Goal: Information Seeking & Learning: Learn about a topic

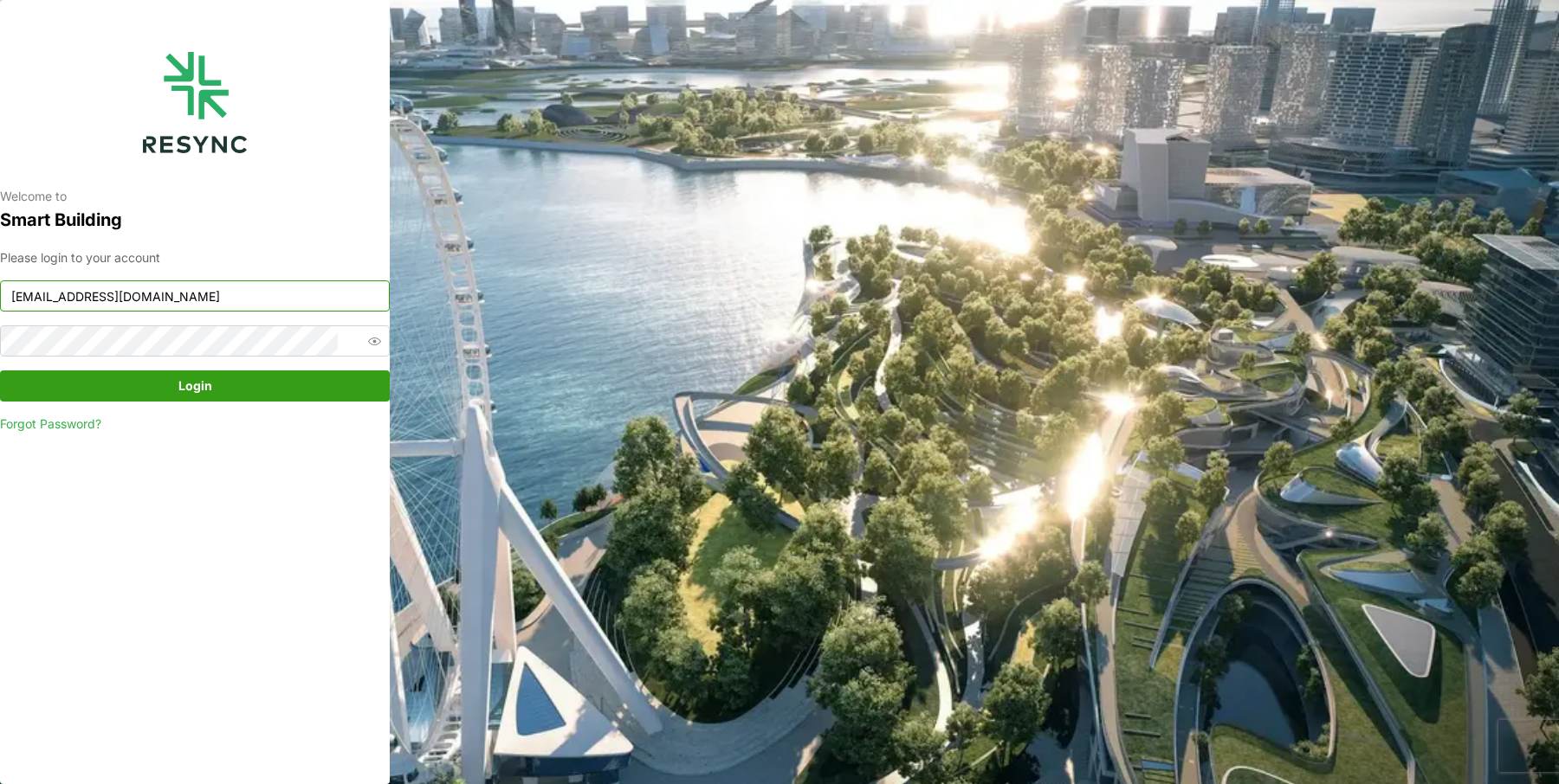
click at [267, 285] on input "[EMAIL_ADDRESS][DOMAIN_NAME]" at bounding box center [195, 296] width 390 height 31
type input "south_beach_tower_display@resynctech.com"
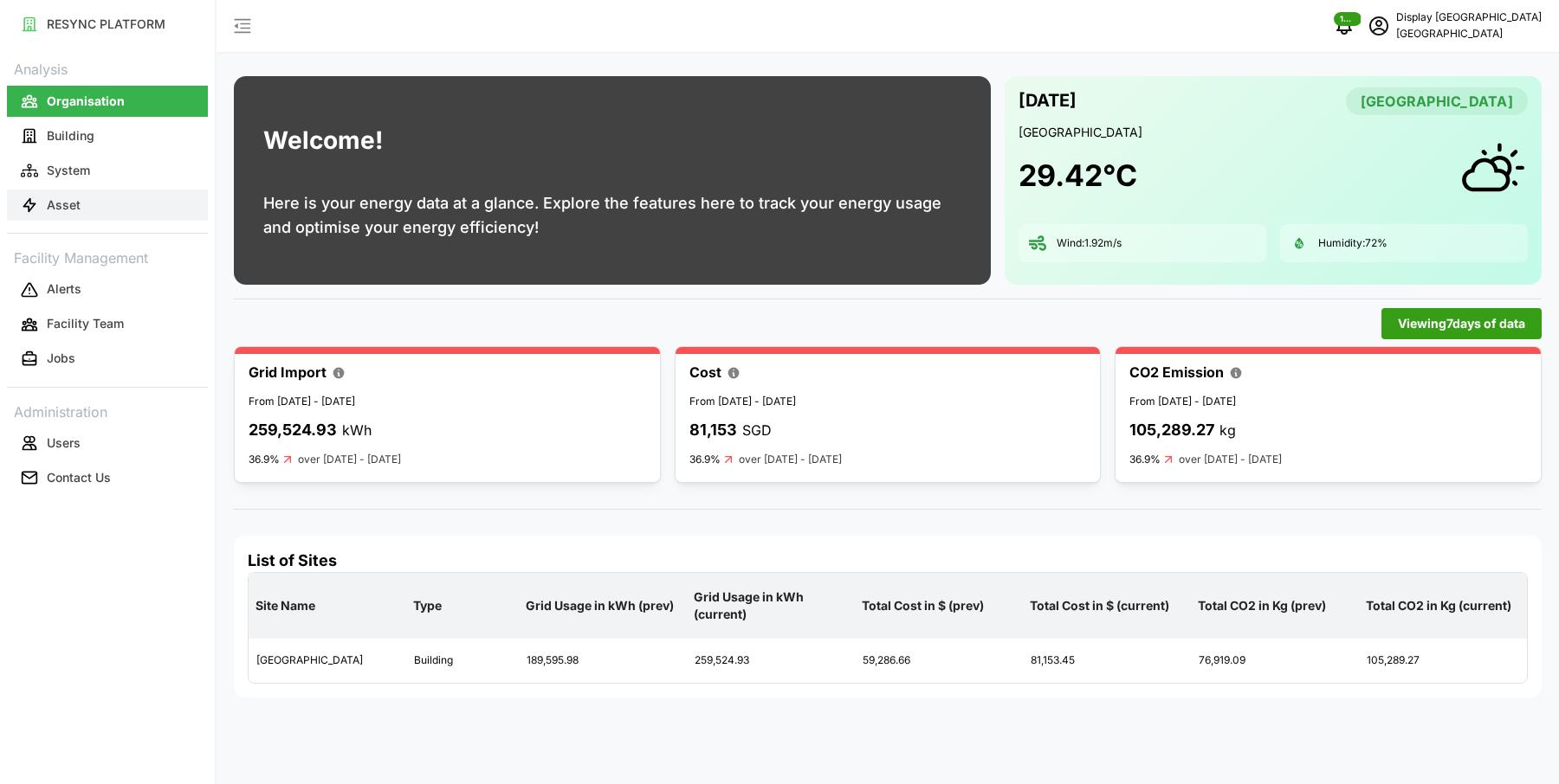
click at [101, 207] on button "Asset" at bounding box center [107, 204] width 201 height 31
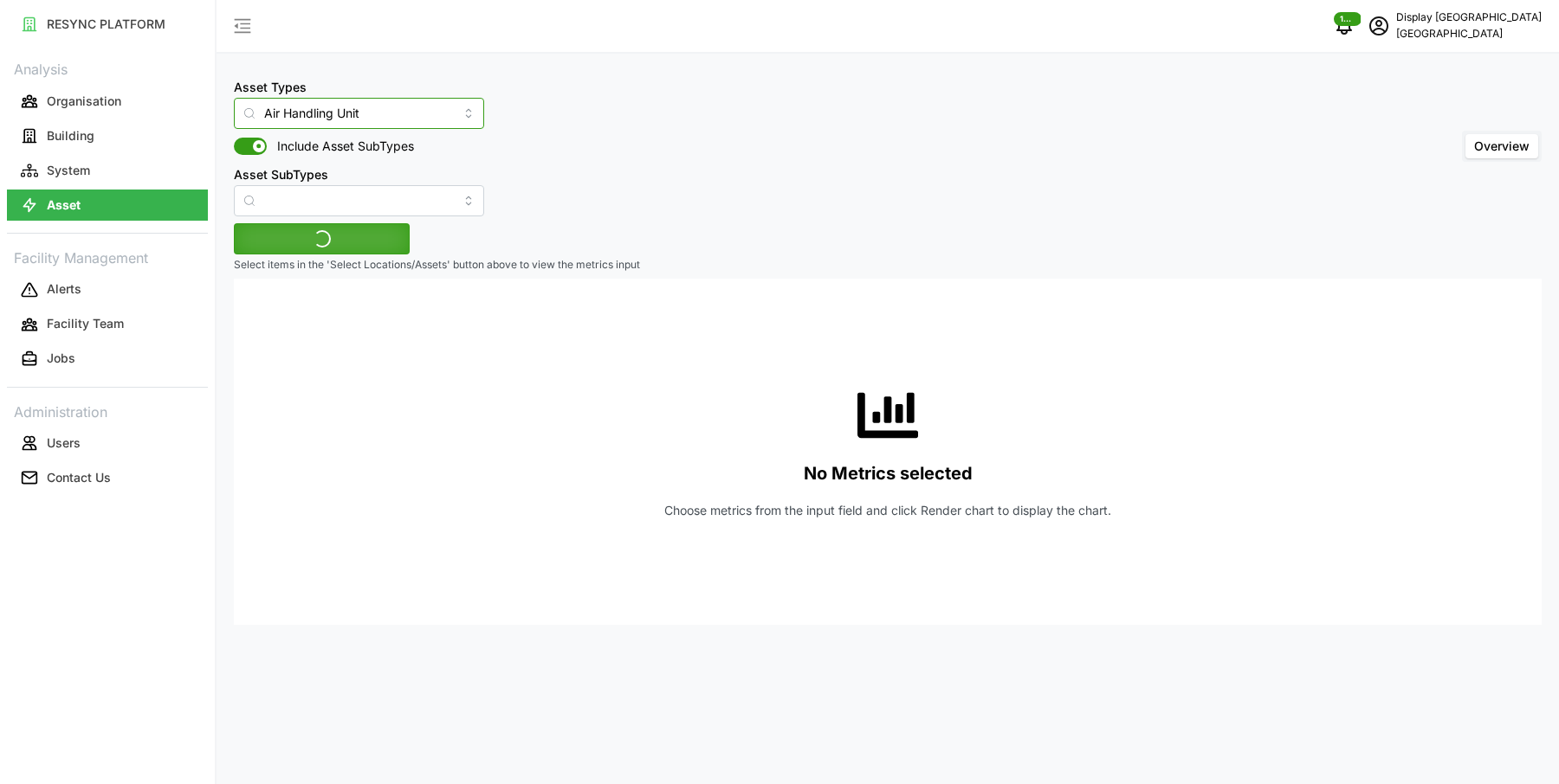
click at [351, 105] on input "Air Handling Unit" at bounding box center [359, 113] width 250 height 31
click at [339, 154] on span "Variable Air Volume Box" at bounding box center [314, 154] width 135 height 19
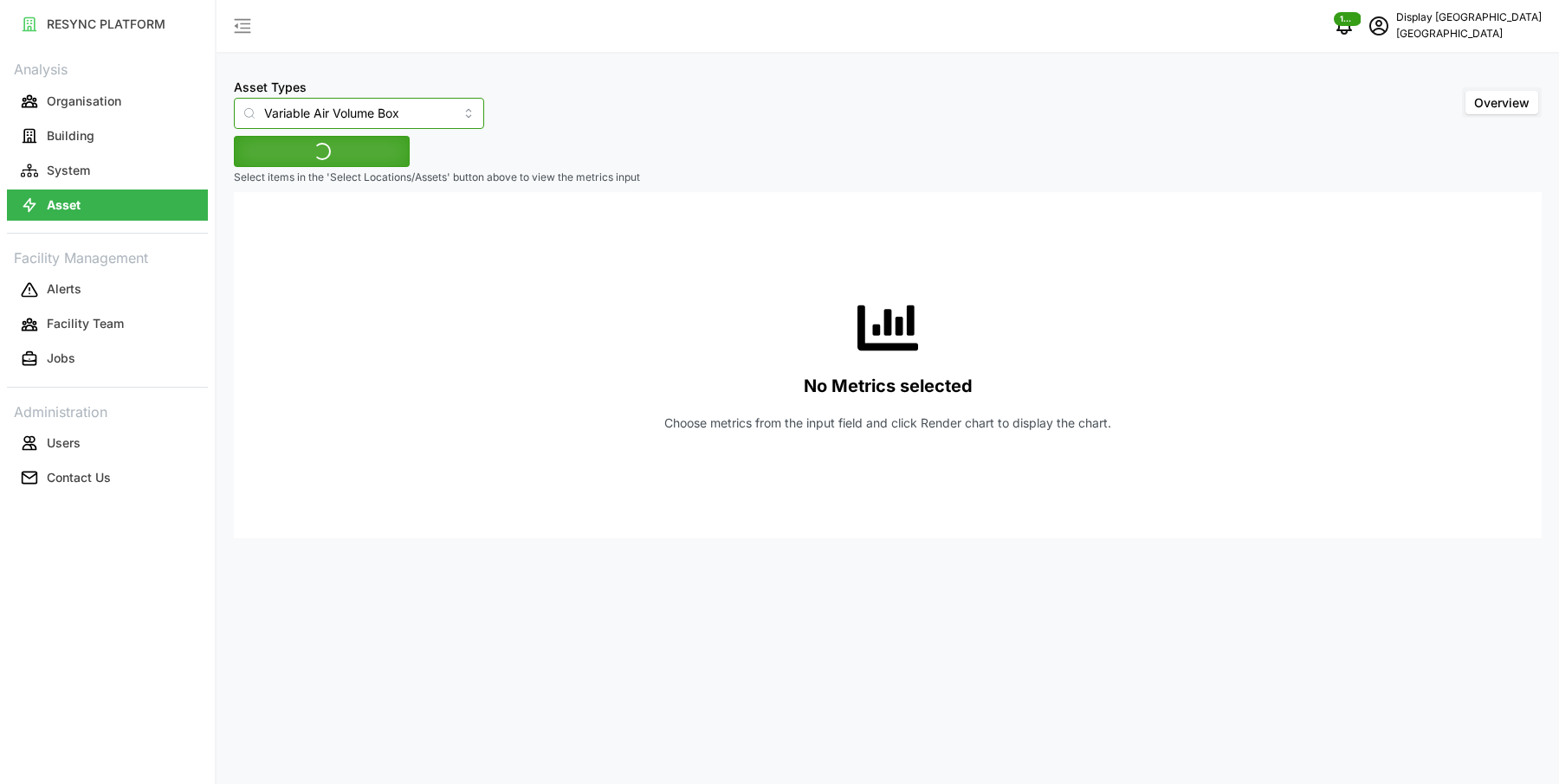
type input "Variable Air Volume Box"
click at [333, 146] on span "Select Locations/Assets" at bounding box center [322, 151] width 143 height 29
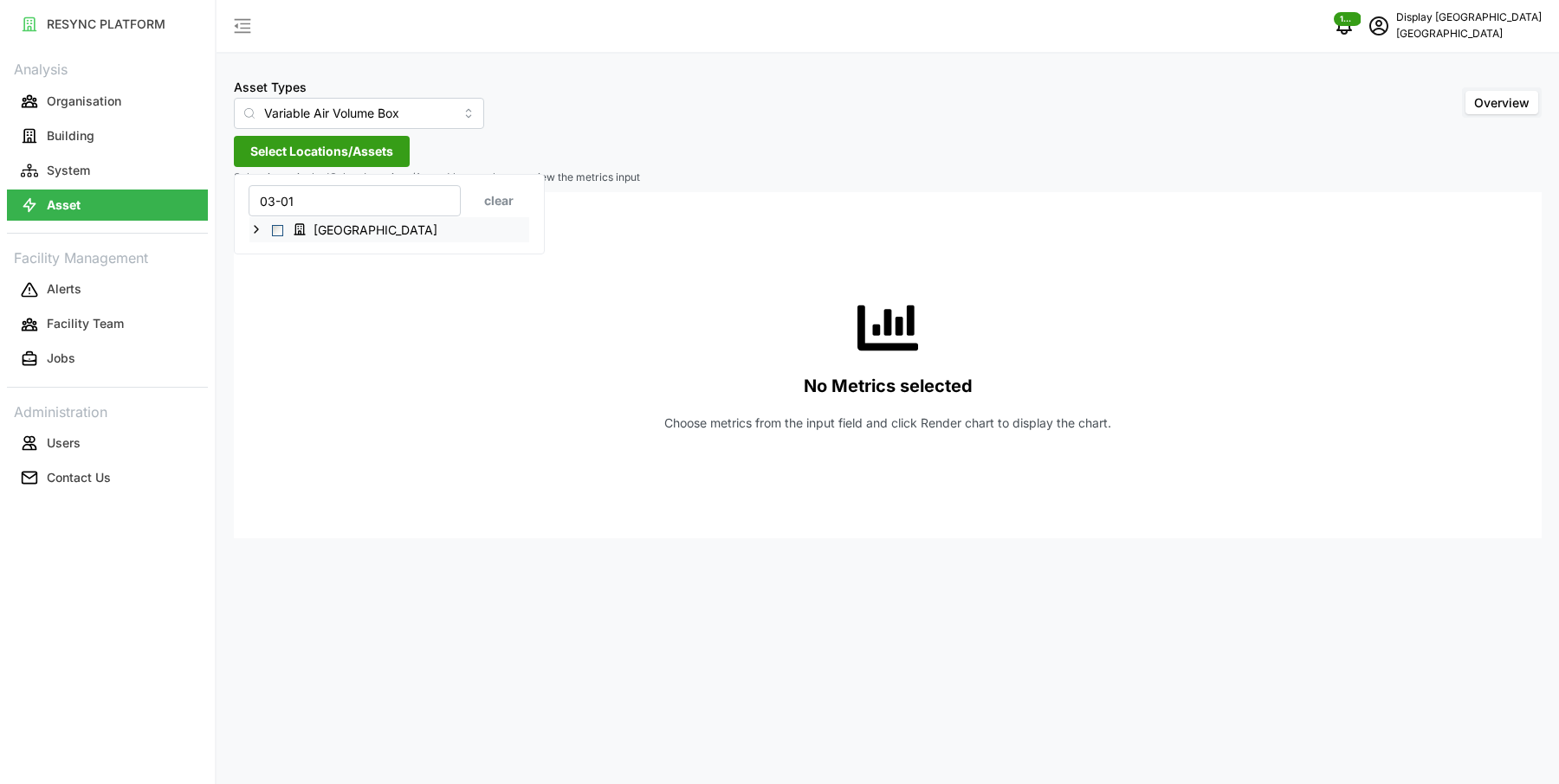
type input "03-01"
click at [257, 230] on icon at bounding box center [256, 229] width 14 height 14
click at [269, 255] on polyline at bounding box center [271, 254] width 4 height 7
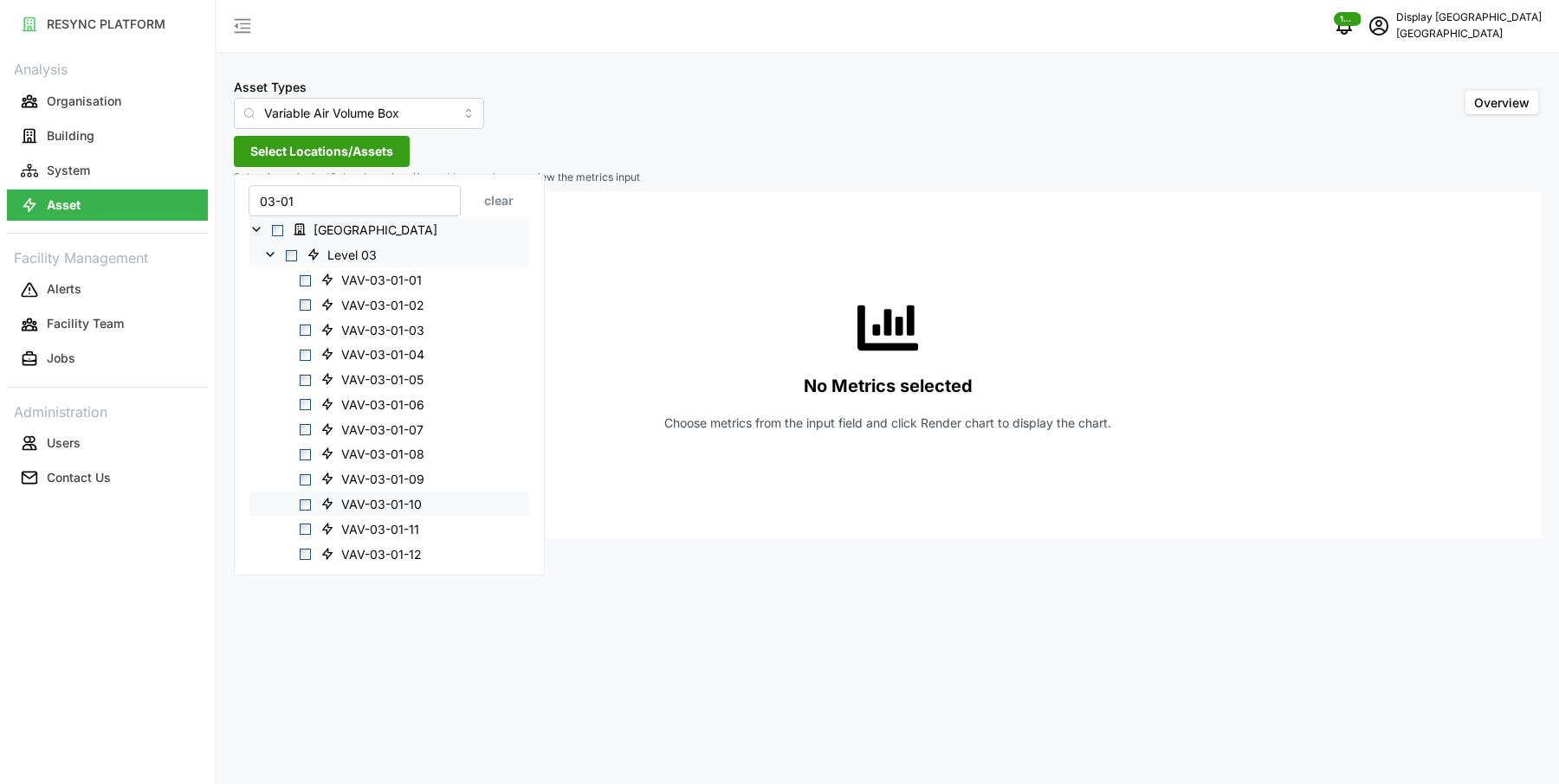
click at [306, 500] on span "Select VAV-03-01-10" at bounding box center [305, 504] width 12 height 12
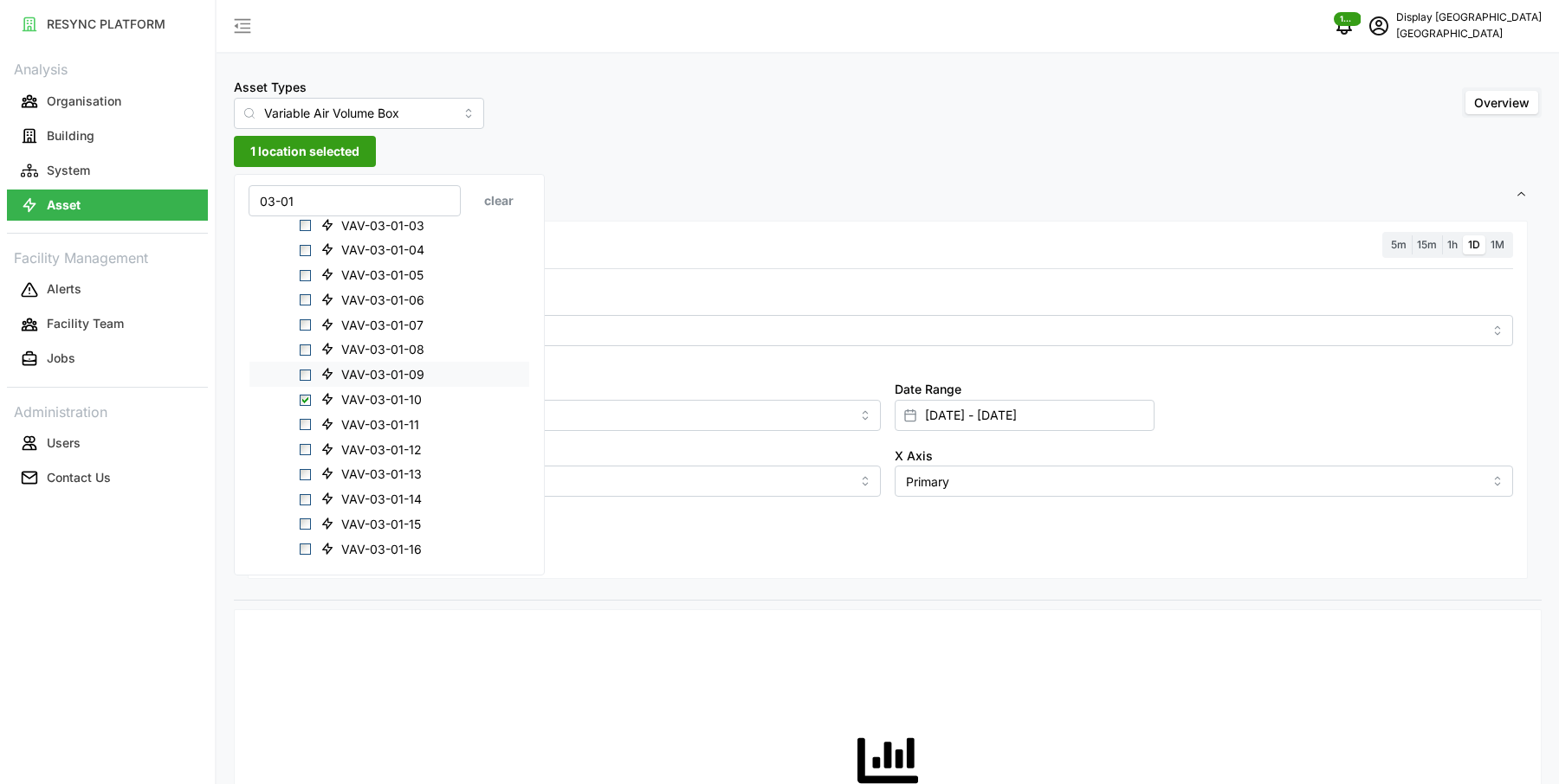
scroll to position [170, 0]
click at [300, 506] on span "Select VAV-03-01-17" at bounding box center [305, 509] width 12 height 12
click at [640, 276] on div at bounding box center [887, 279] width 1264 height 14
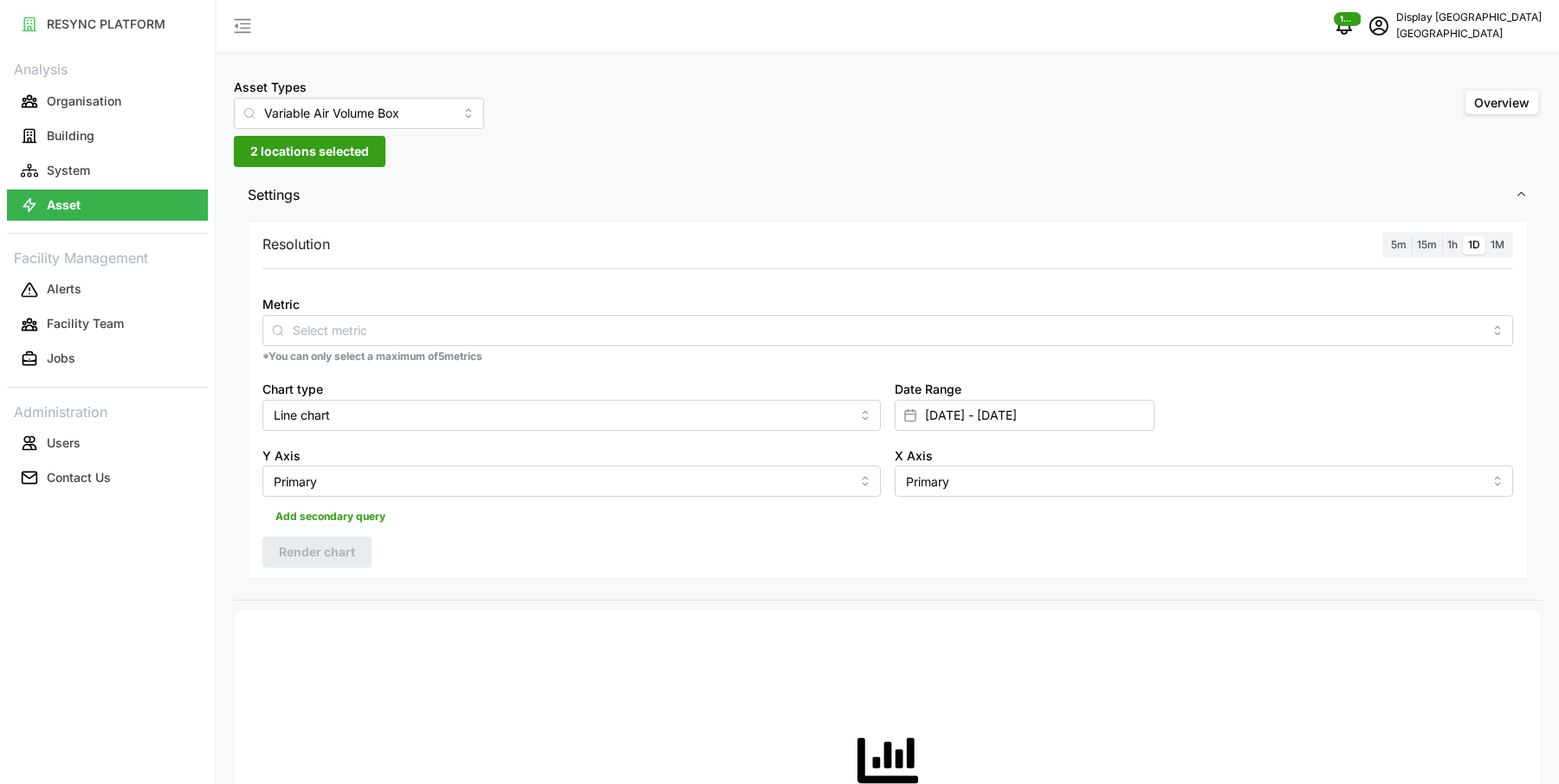
click at [1429, 246] on span "15m" at bounding box center [1427, 245] width 20 height 13
click at [1412, 236] on input "15m" at bounding box center [1412, 236] width 0 height 0
click at [777, 346] on div at bounding box center [888, 330] width 1251 height 31
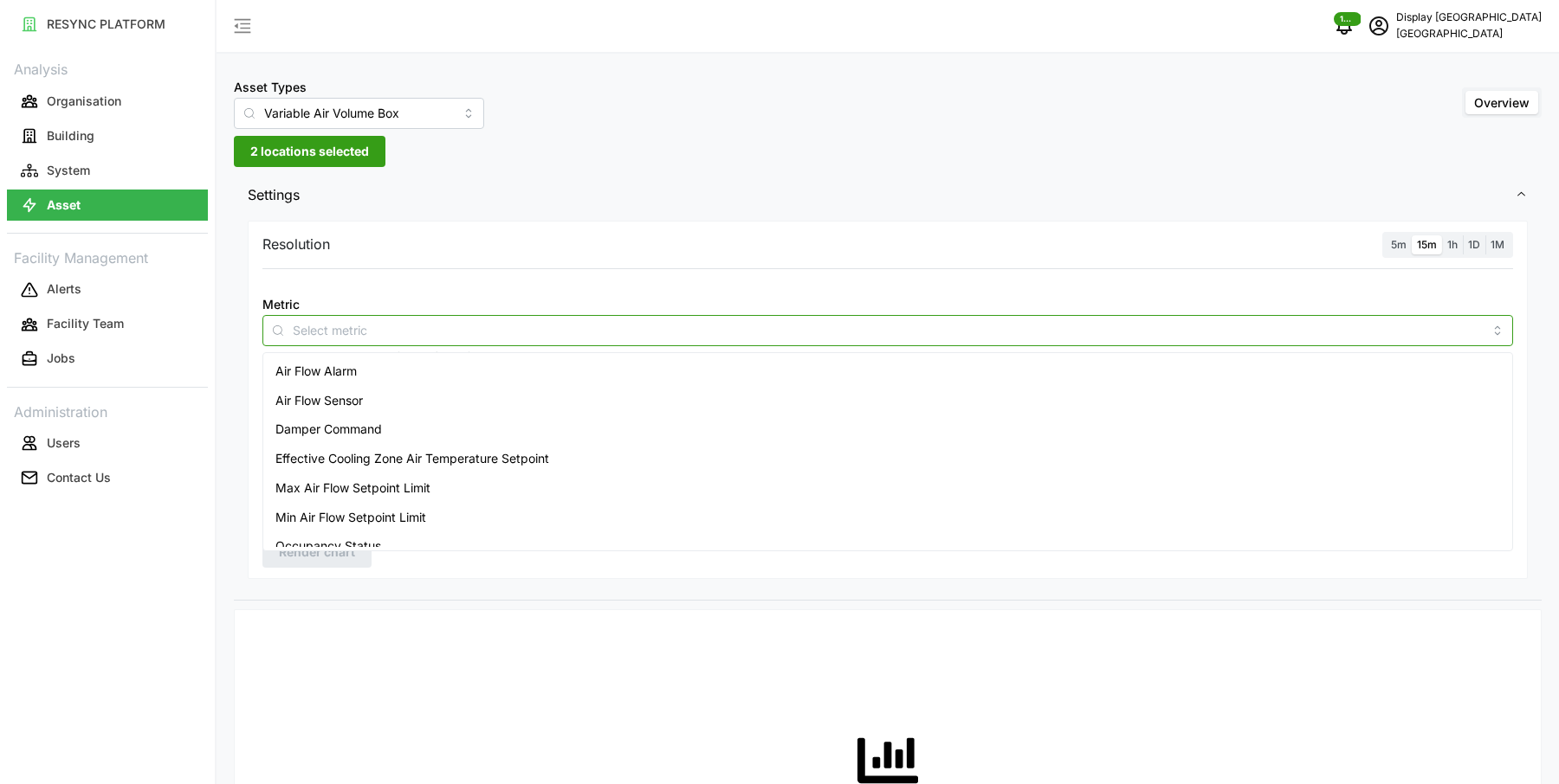
scroll to position [71, 0]
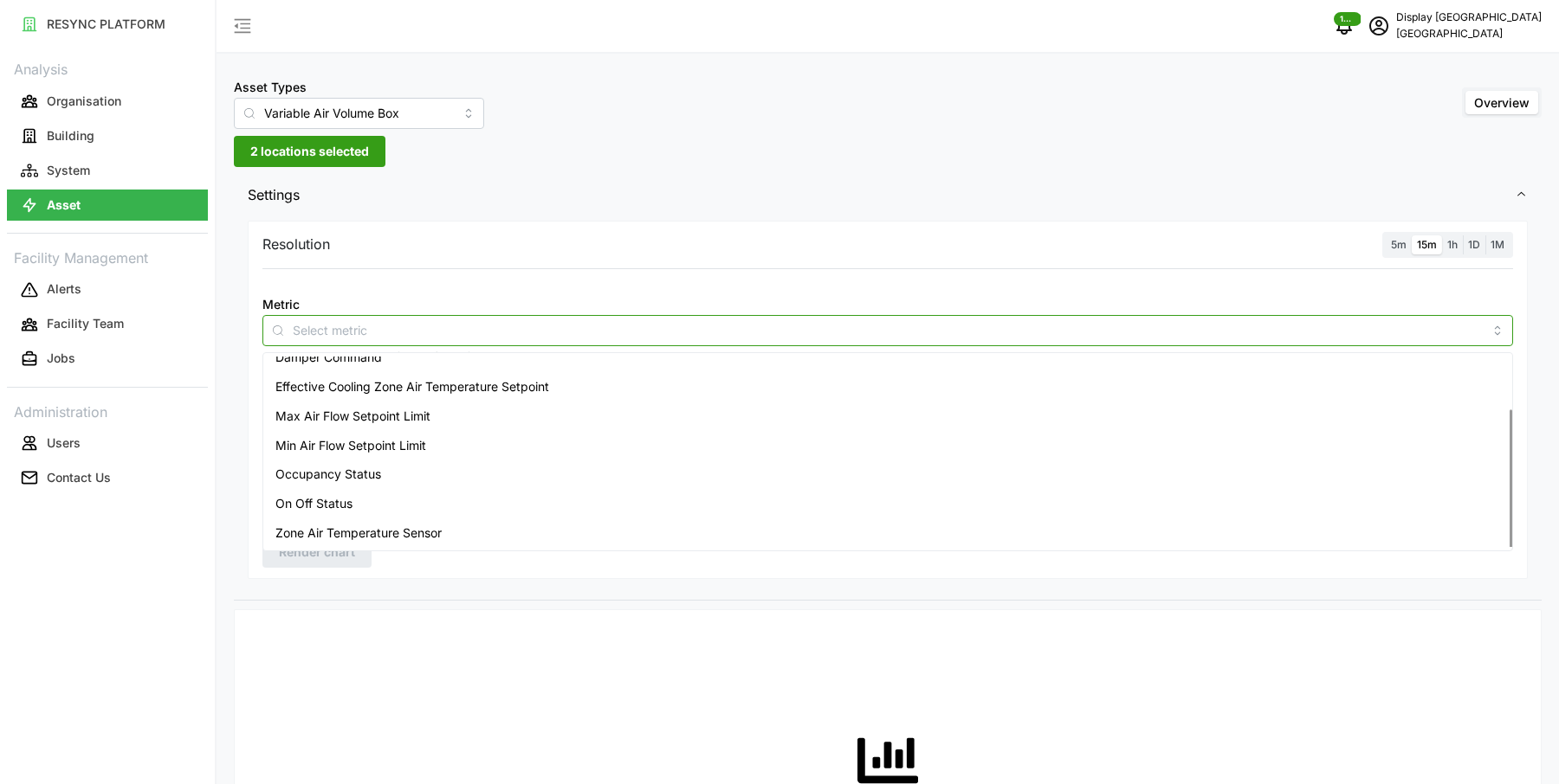
click at [597, 526] on div "Zone Air Temperature Sensor" at bounding box center [888, 533] width 1243 height 29
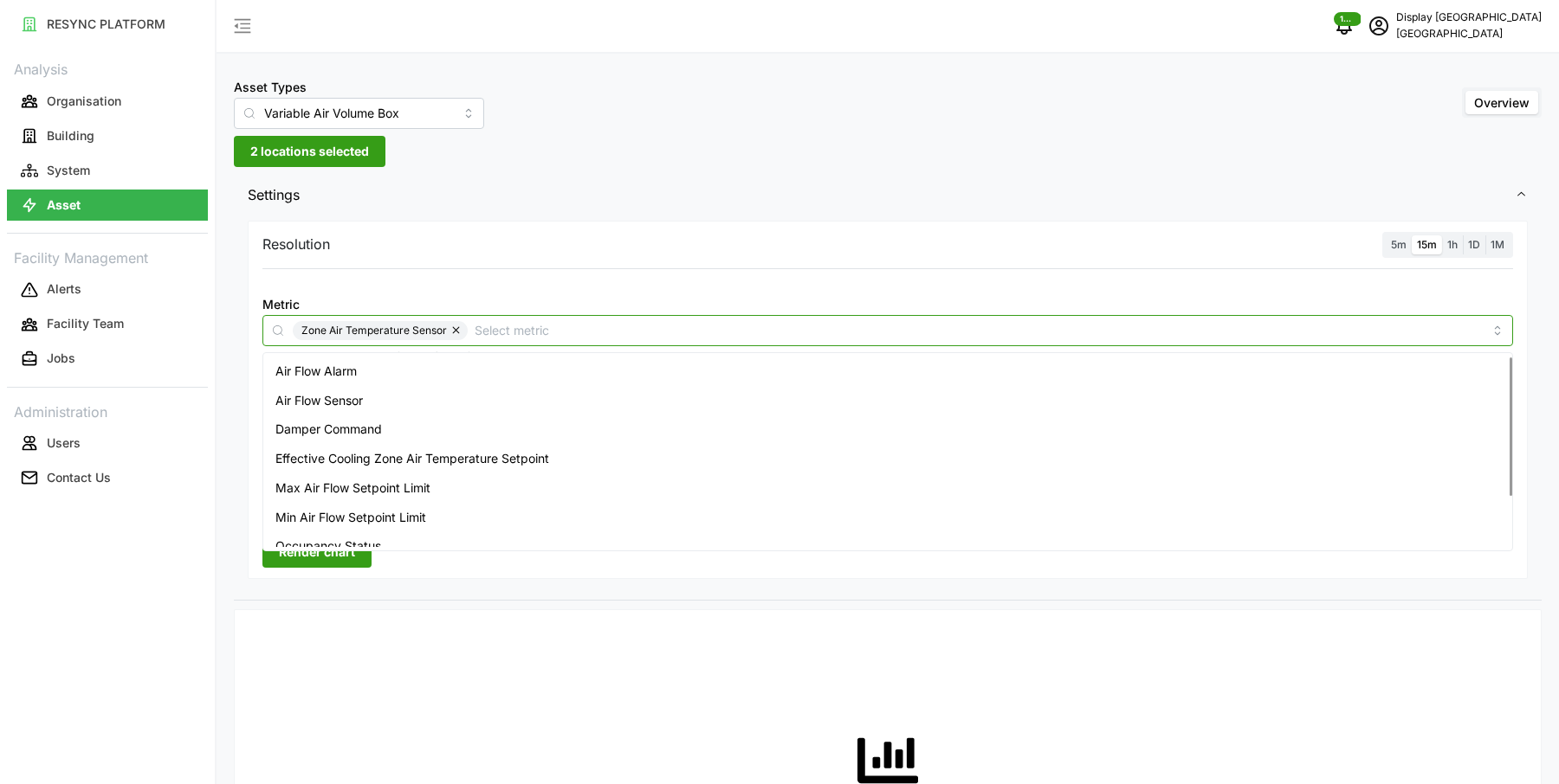
click at [398, 392] on div "Air Flow Sensor" at bounding box center [888, 400] width 1243 height 29
click at [883, 287] on div "Metric Zone Air Temperature Sensor Air Flow Sensor *You can only select a maxim…" at bounding box center [887, 329] width 1264 height 85
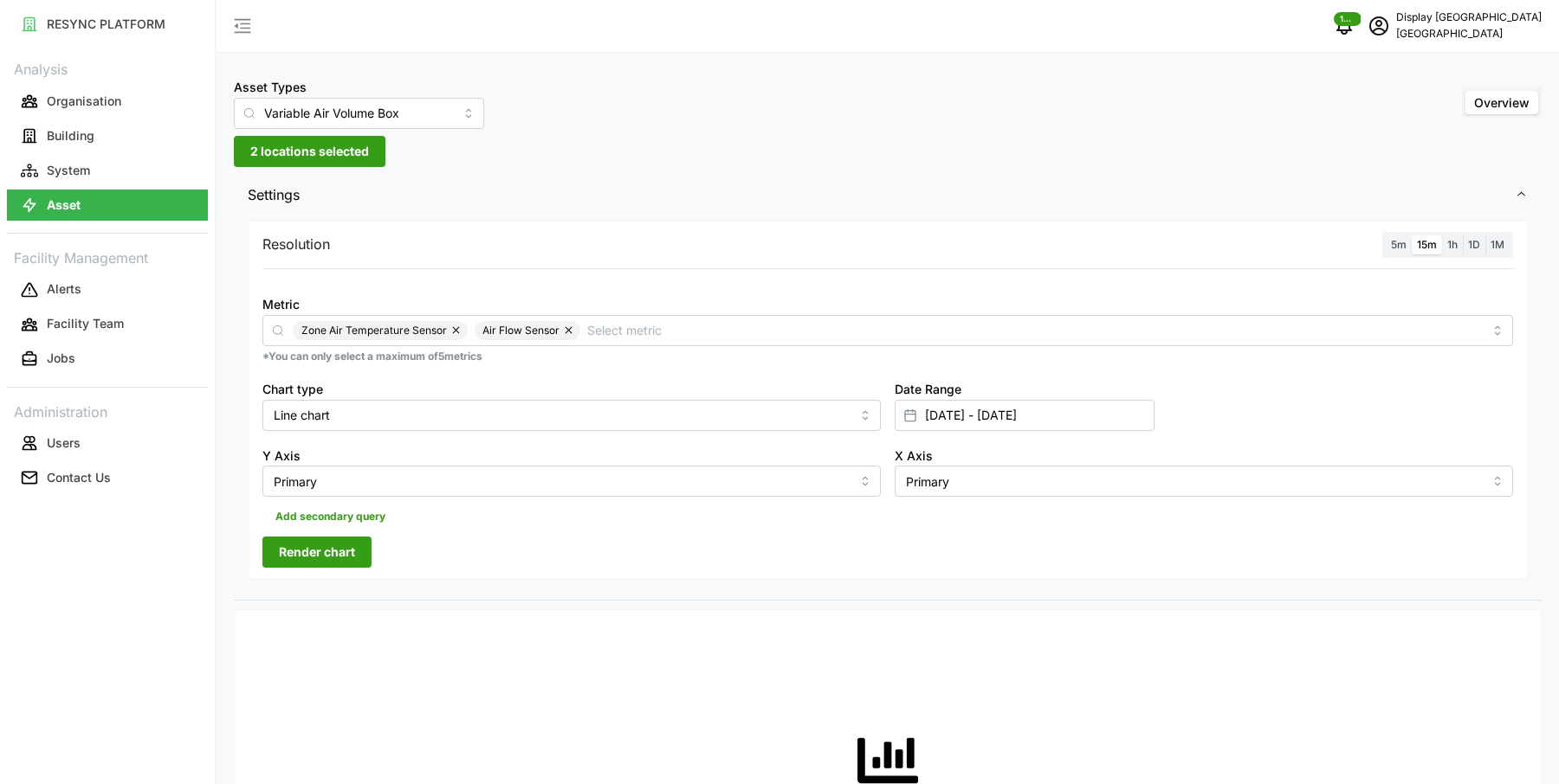
click at [323, 542] on span "Render chart" at bounding box center [316, 552] width 76 height 29
click at [348, 146] on span "2 locations selected" at bounding box center [309, 151] width 119 height 29
click at [727, 179] on span "Settings" at bounding box center [881, 196] width 1267 height 43
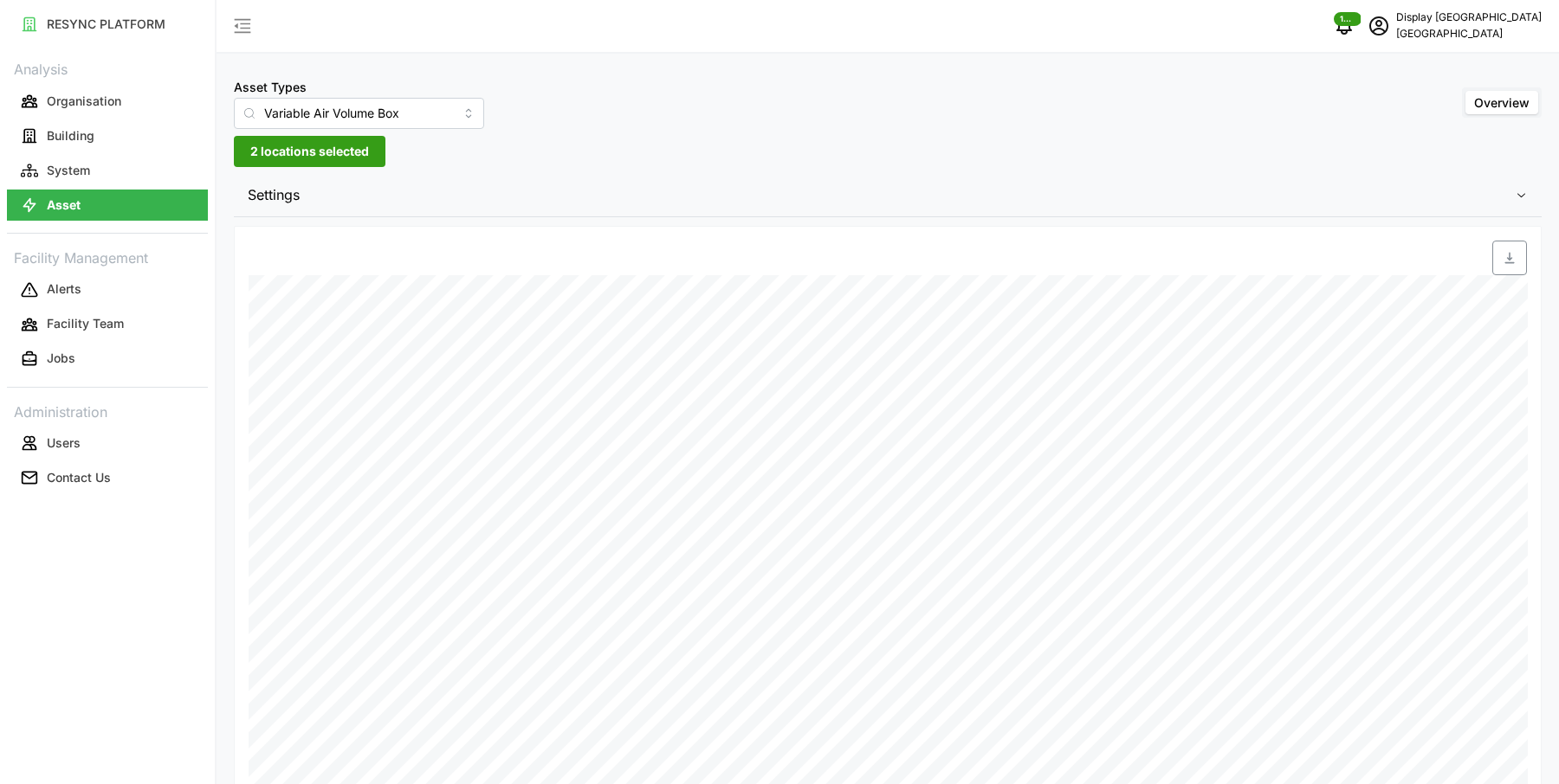
click at [727, 179] on span "Settings" at bounding box center [881, 196] width 1267 height 43
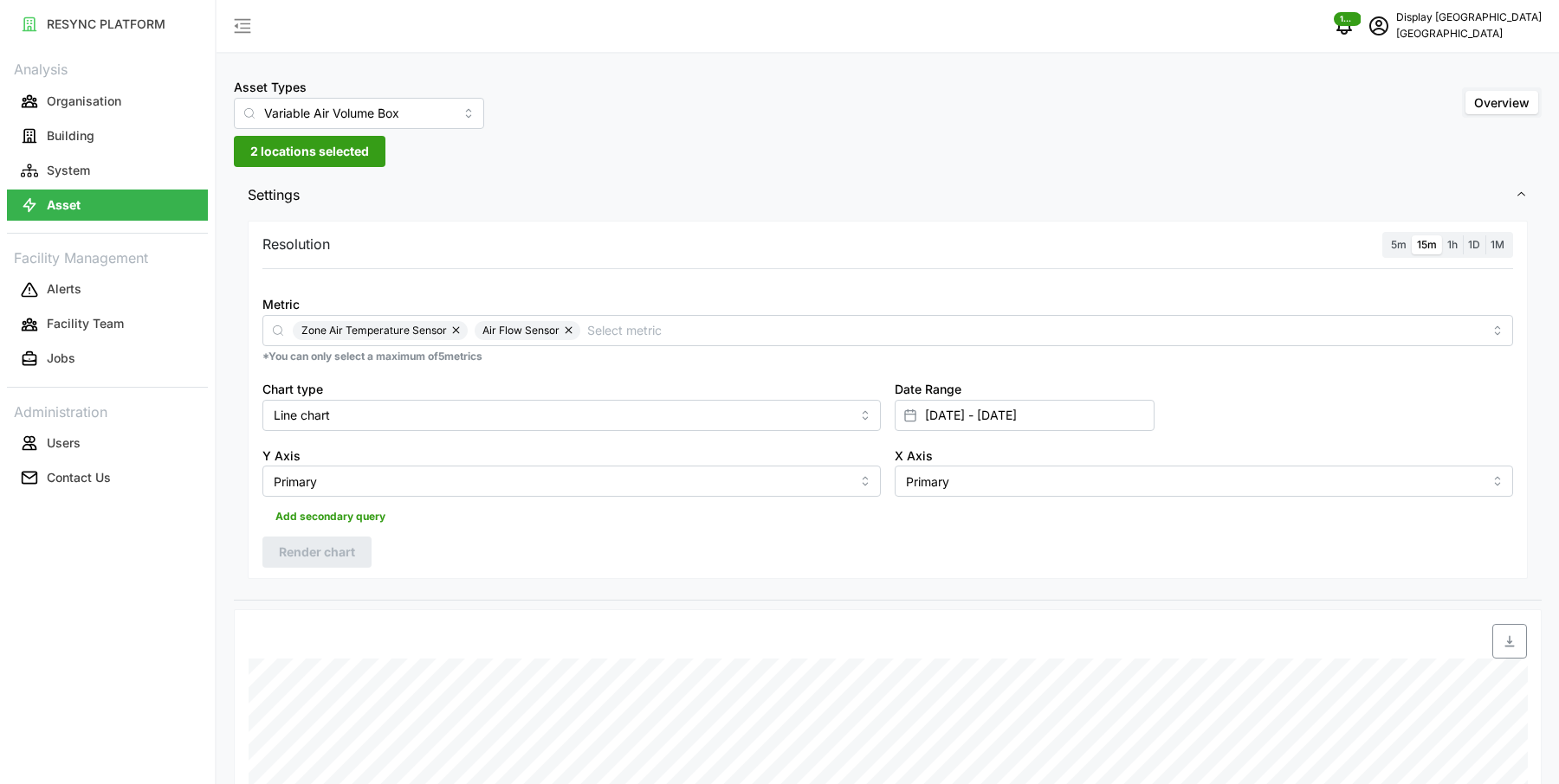
click at [299, 153] on span "2 locations selected" at bounding box center [309, 151] width 119 height 29
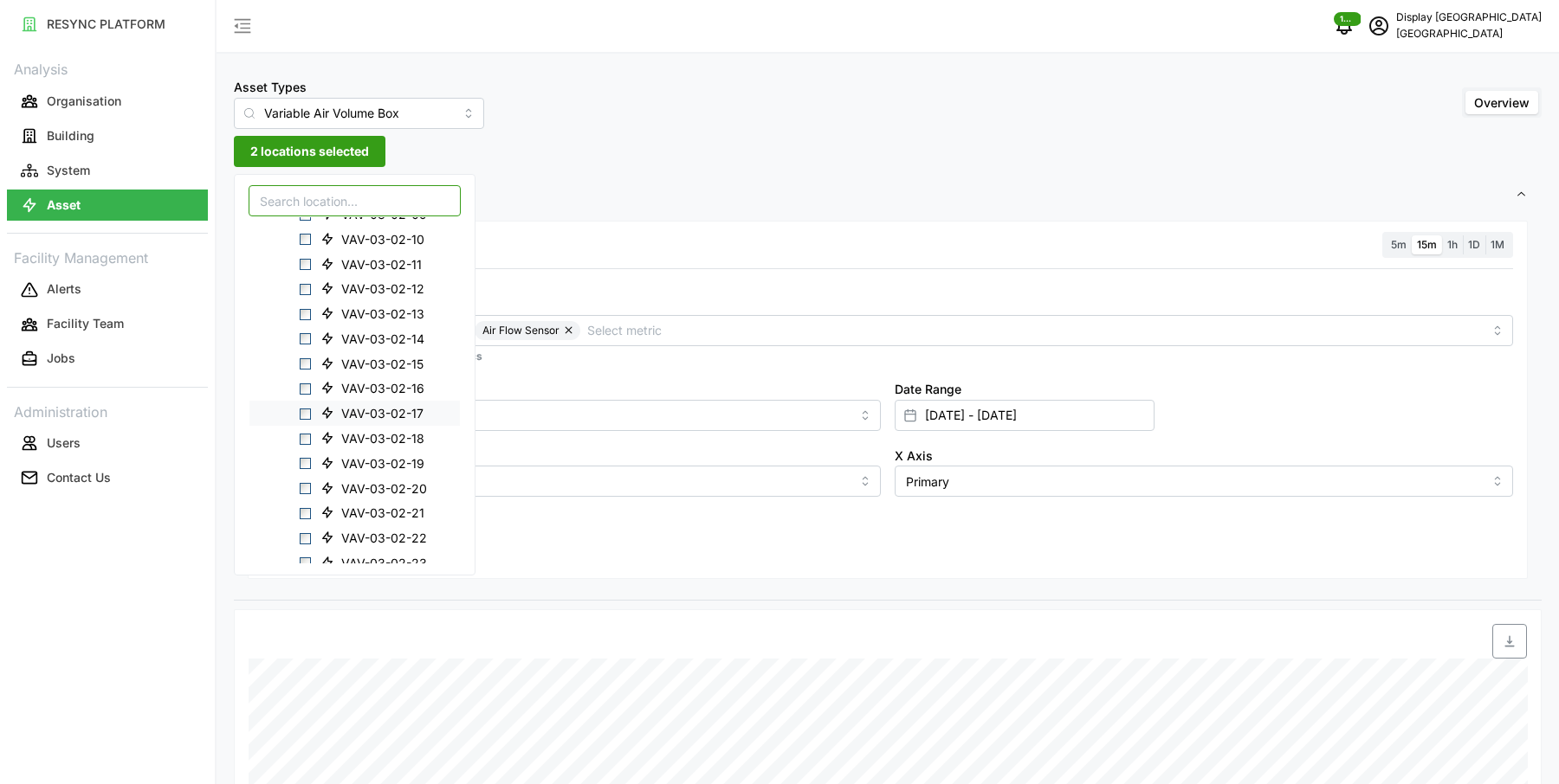
scroll to position [864, 0]
click at [306, 486] on span "Select VAV-03-02-20" at bounding box center [305, 488] width 12 height 12
click at [300, 312] on span "Select VAV-03-01-10" at bounding box center [305, 314] width 12 height 12
click at [304, 484] on span "Select VAV-03-01-17" at bounding box center [305, 489] width 12 height 12
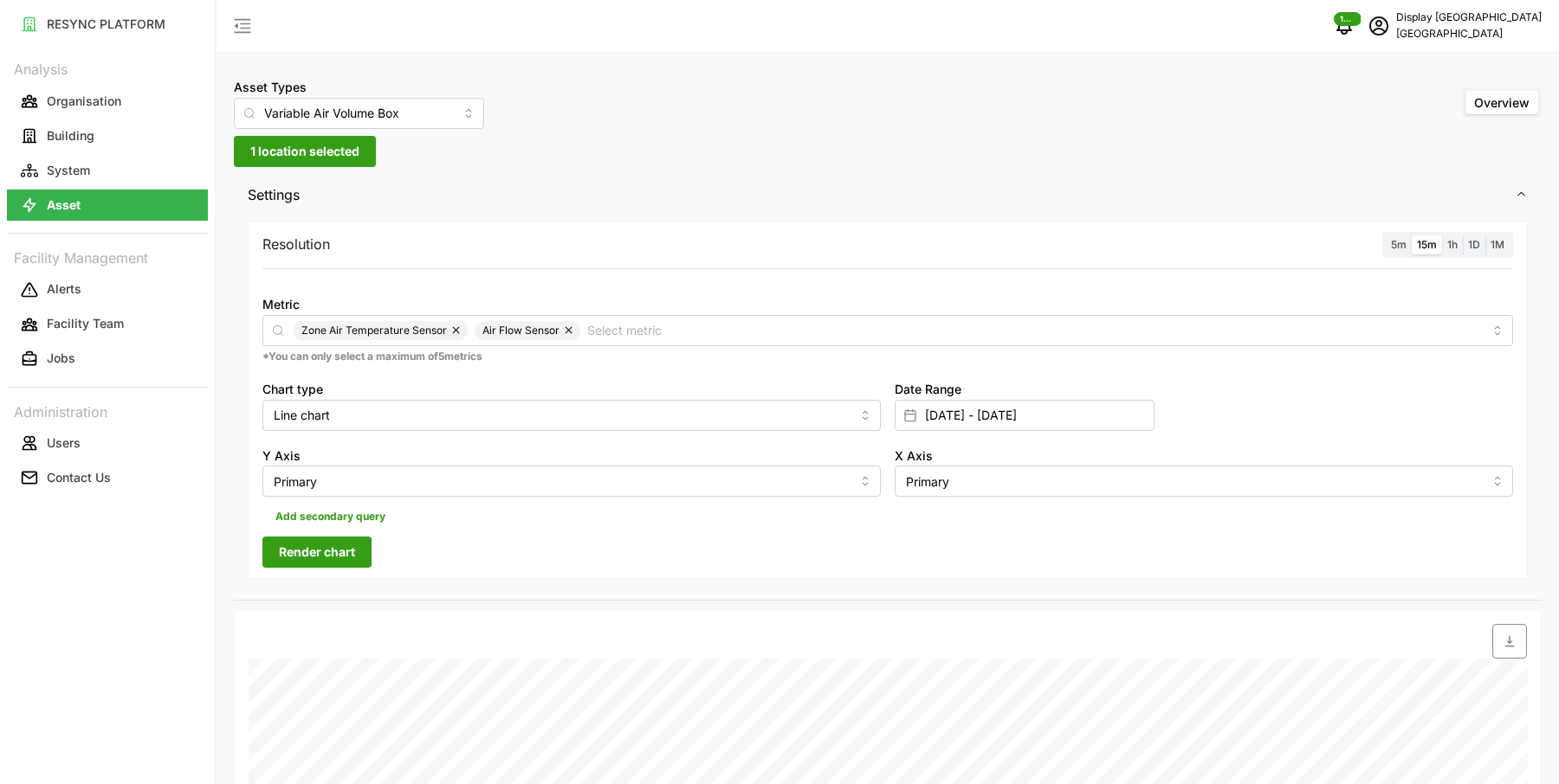
click at [514, 266] on div "Resolution 5m 15m 1h 1D 1M Metric Zone Air Temperature Sensor Air Flow Sensor *…" at bounding box center [887, 400] width 1280 height 359
click at [338, 551] on span "Render chart" at bounding box center [316, 552] width 76 height 29
click at [280, 149] on span "1 location selected" at bounding box center [305, 151] width 109 height 29
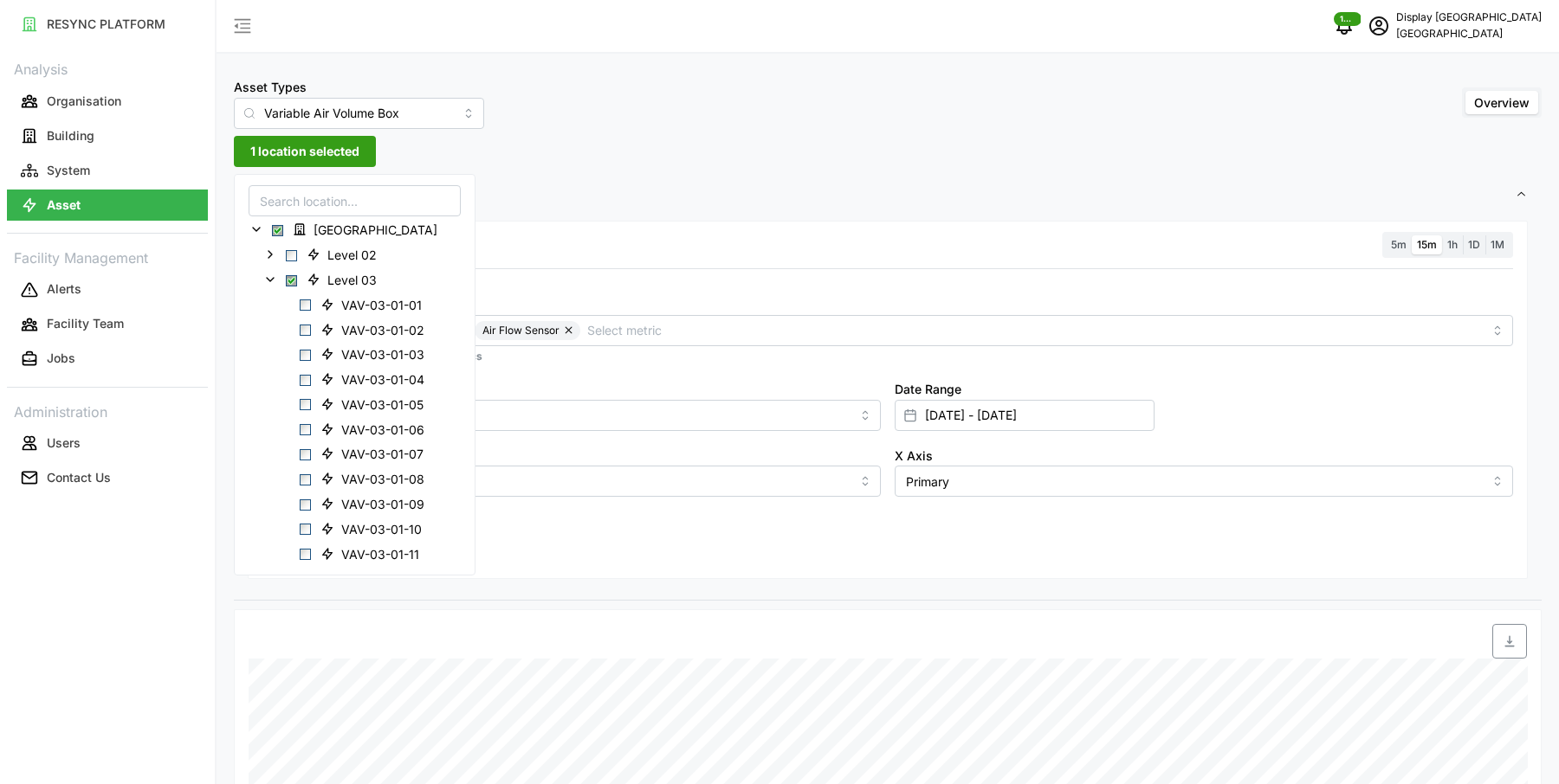
click at [306, 194] on input at bounding box center [355, 200] width 213 height 31
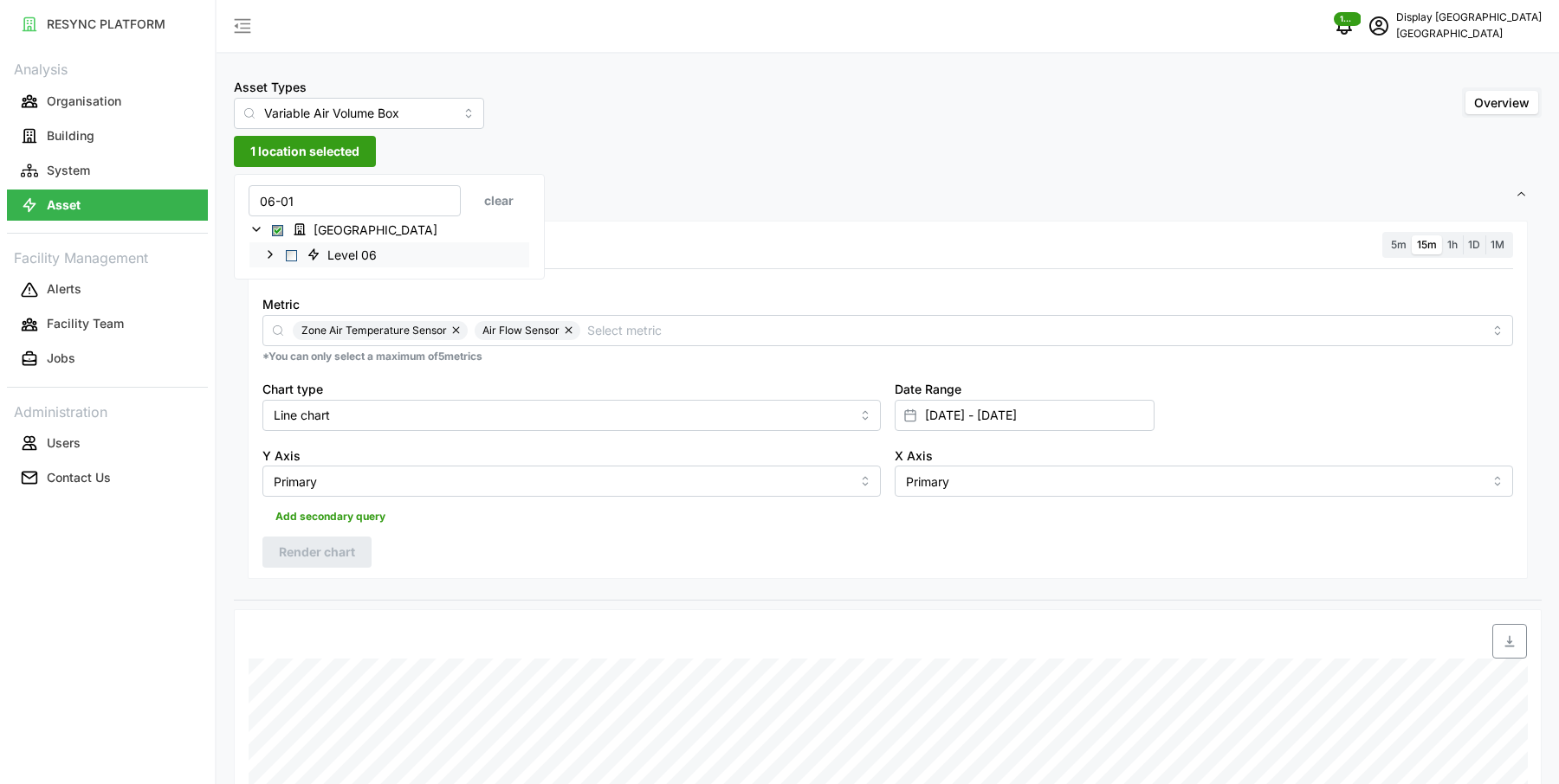
type input "06-01"
click at [273, 254] on icon at bounding box center [271, 254] width 14 height 14
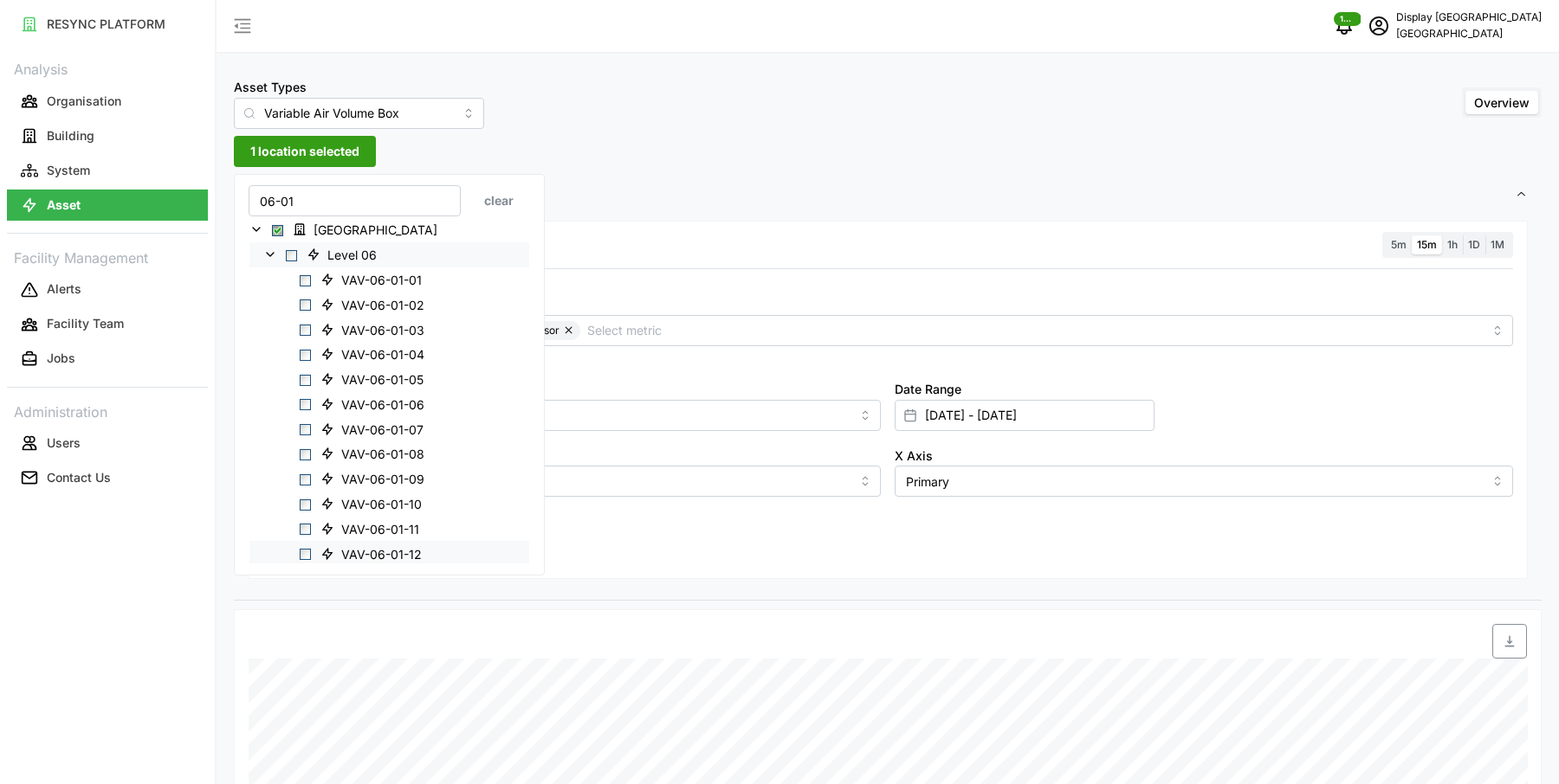
click at [305, 550] on span "Select VAV-06-01-12" at bounding box center [305, 555] width 12 height 12
click at [603, 542] on div "Resolution 5m 15m 1h 1D 1M Metric Zone Air Temperature Sensor Air Flow Sensor *…" at bounding box center [887, 400] width 1280 height 359
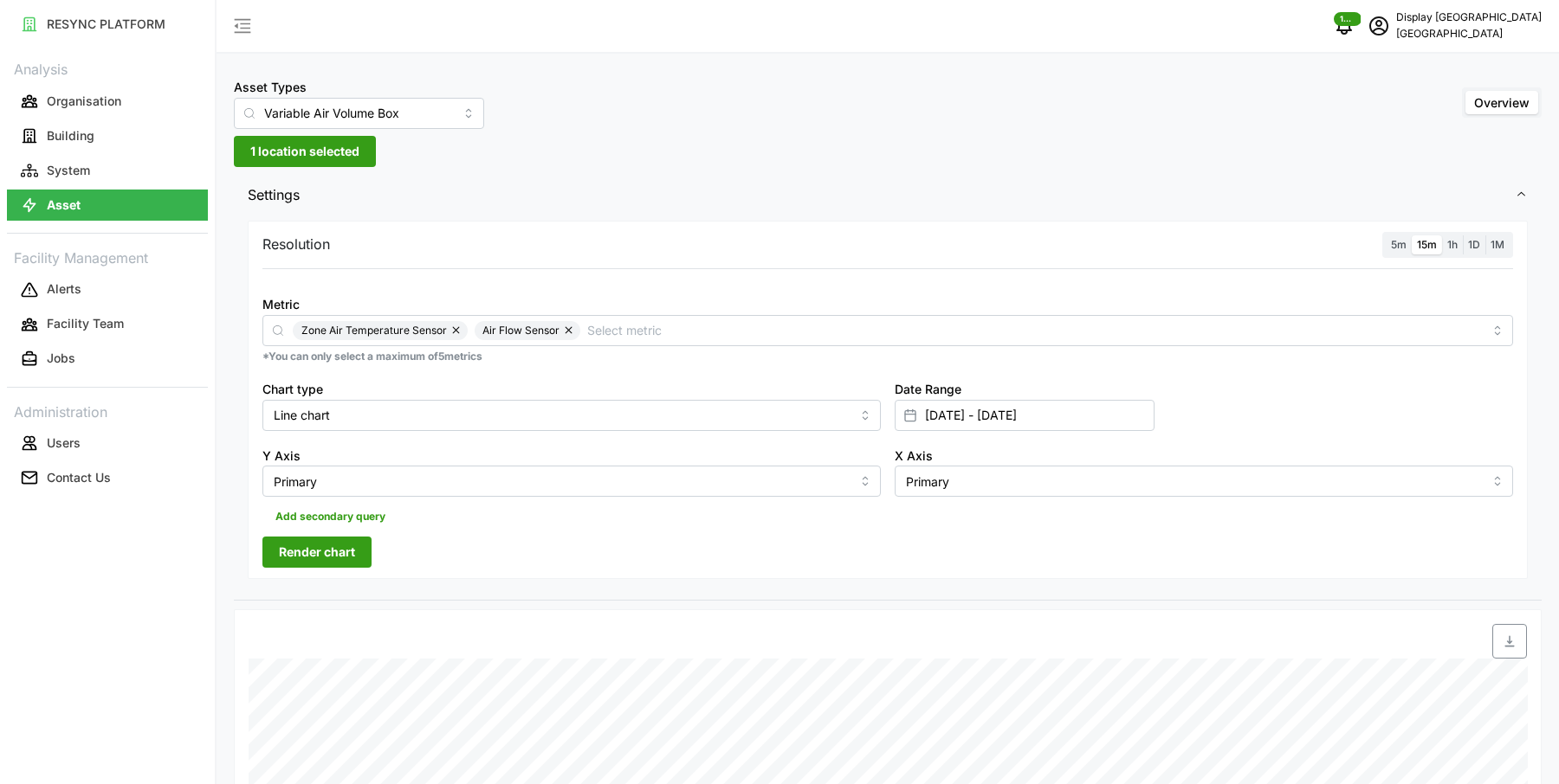
click at [323, 556] on span "Render chart" at bounding box center [316, 552] width 76 height 29
click at [296, 154] on span "1 location selected" at bounding box center [305, 151] width 109 height 29
type input "07-02-08"
click at [265, 257] on icon at bounding box center [271, 254] width 14 height 14
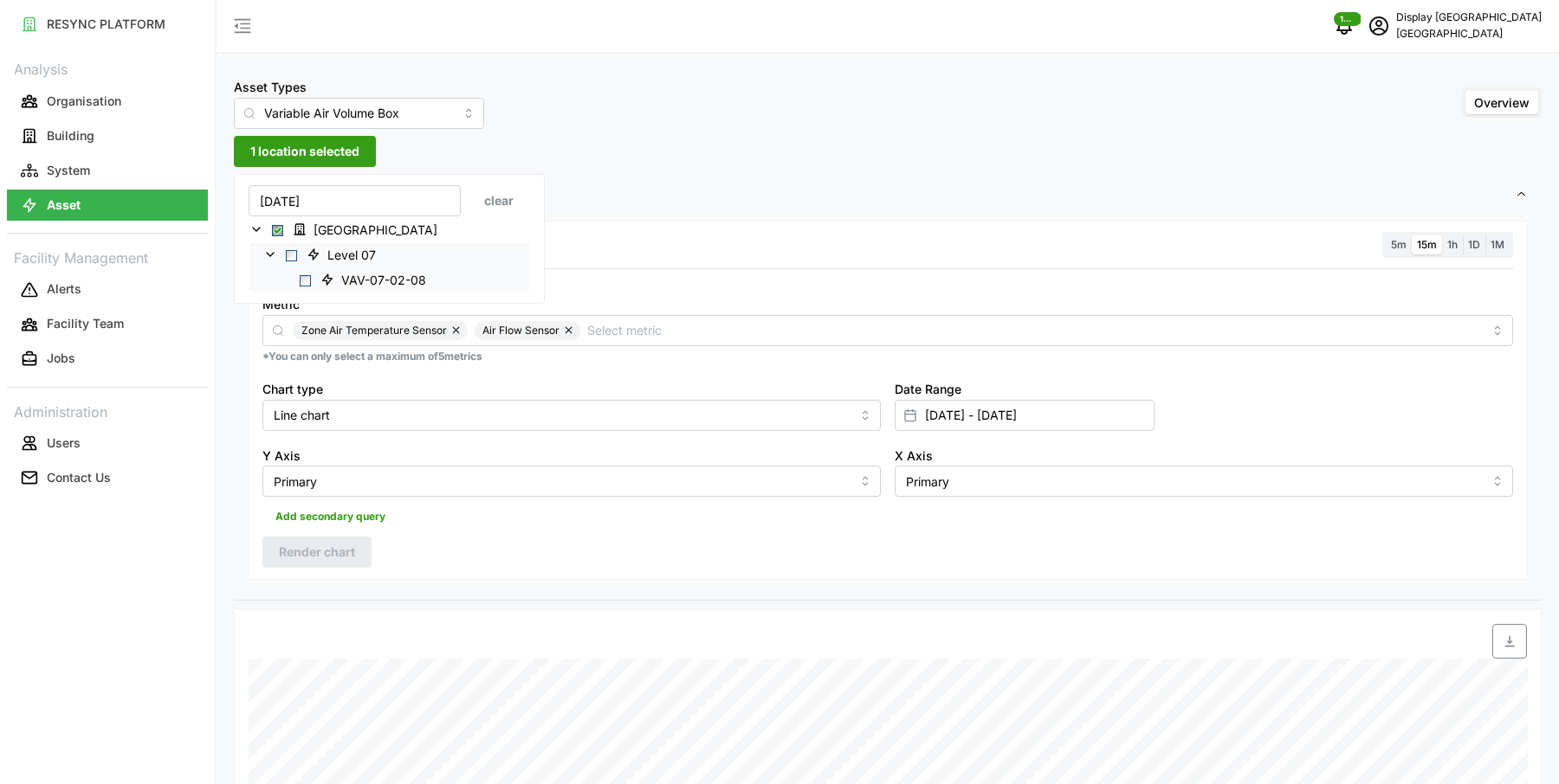
click at [304, 279] on span "Select VAV-07-02-08" at bounding box center [305, 279] width 12 height 12
click at [346, 546] on span "Render chart" at bounding box center [316, 552] width 76 height 29
click at [327, 107] on input "Variable Air Volume Box" at bounding box center [359, 113] width 250 height 31
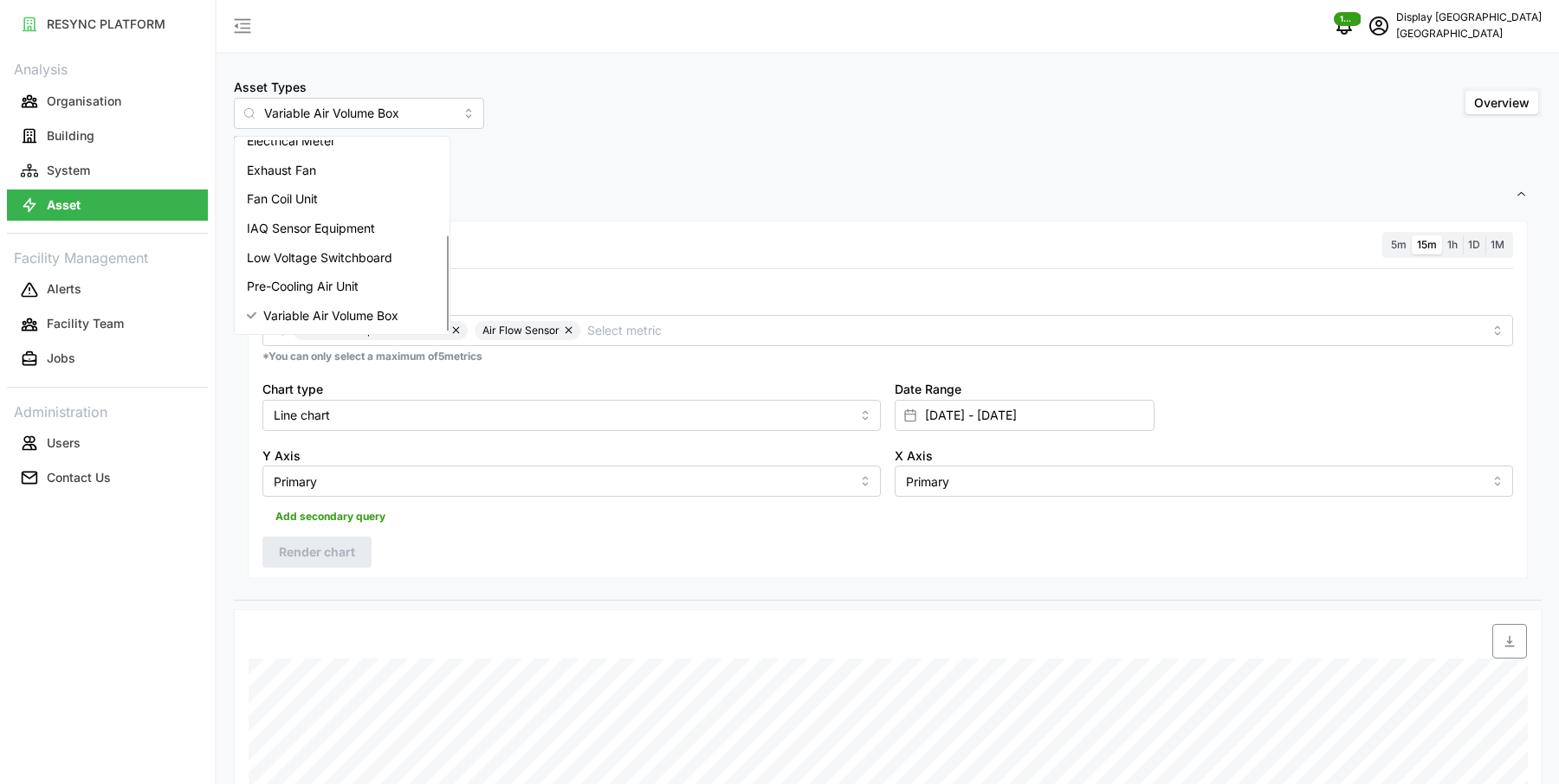
click at [549, 101] on div "Asset Types Variable Air Volume Box Overview" at bounding box center [888, 102] width 1308 height 53
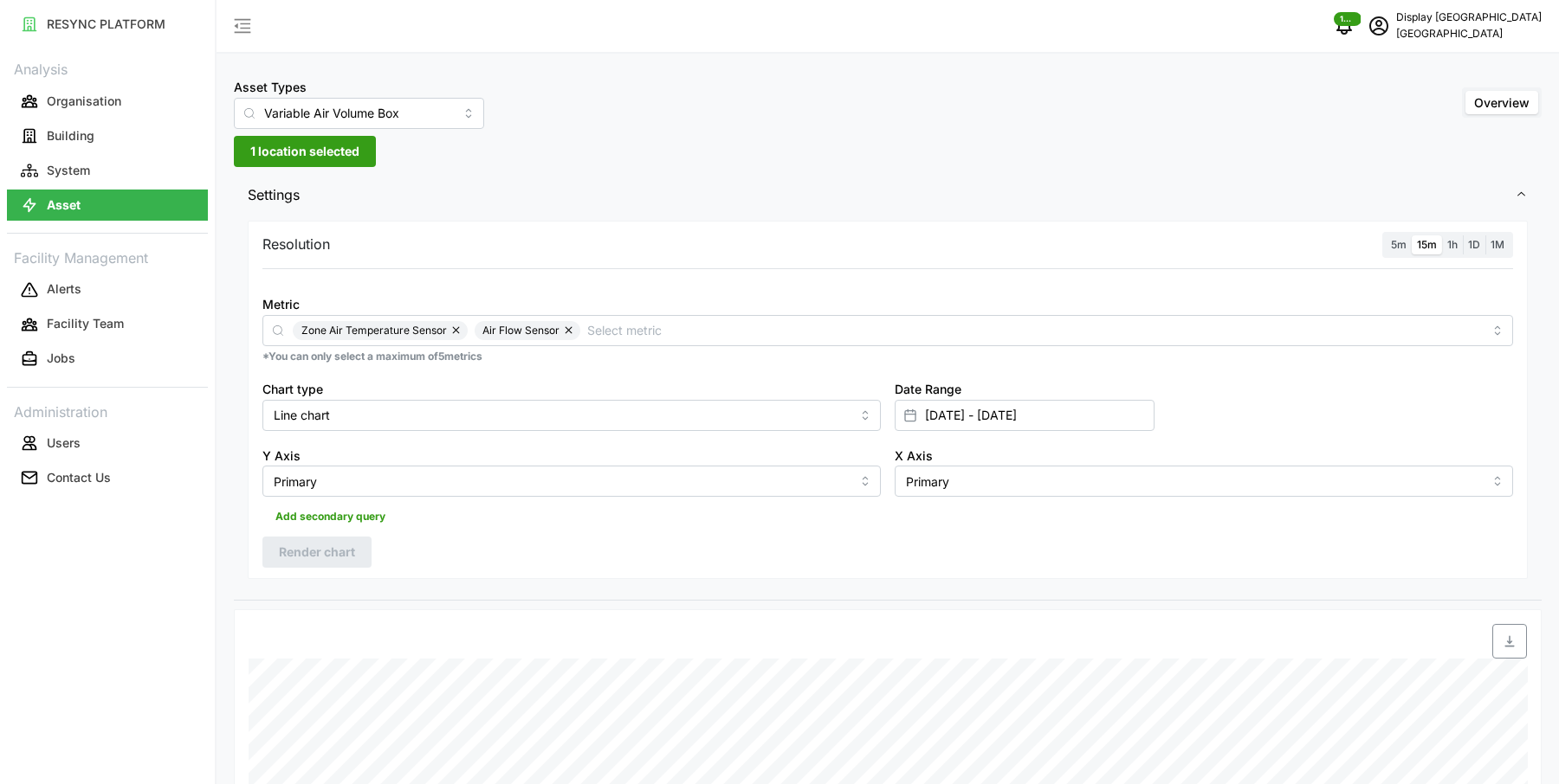
click at [291, 158] on span "1 location selected" at bounding box center [305, 151] width 109 height 29
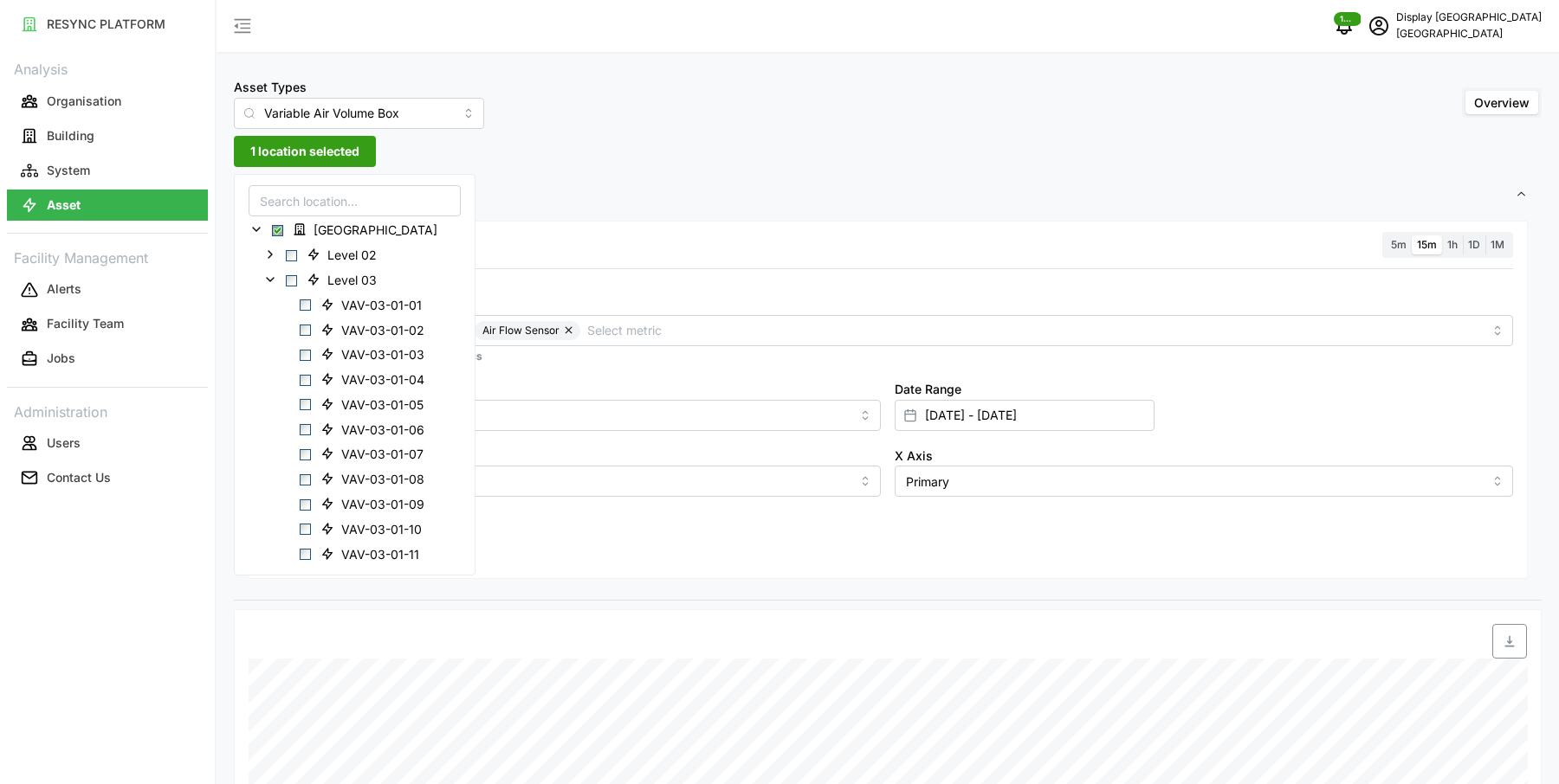
click at [342, 196] on input at bounding box center [355, 200] width 213 height 31
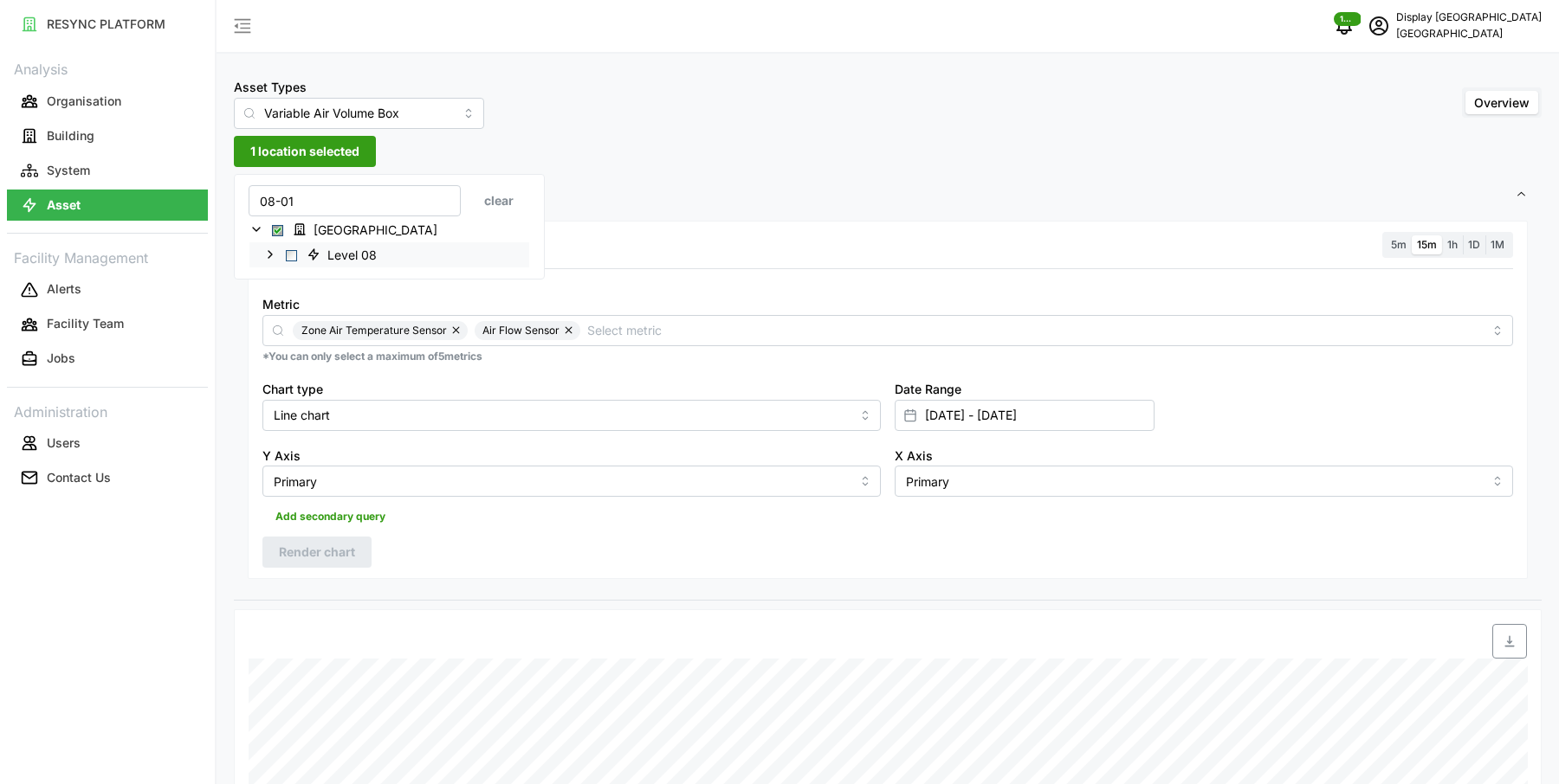
type input "08-01"
click at [264, 254] on icon at bounding box center [271, 254] width 14 height 14
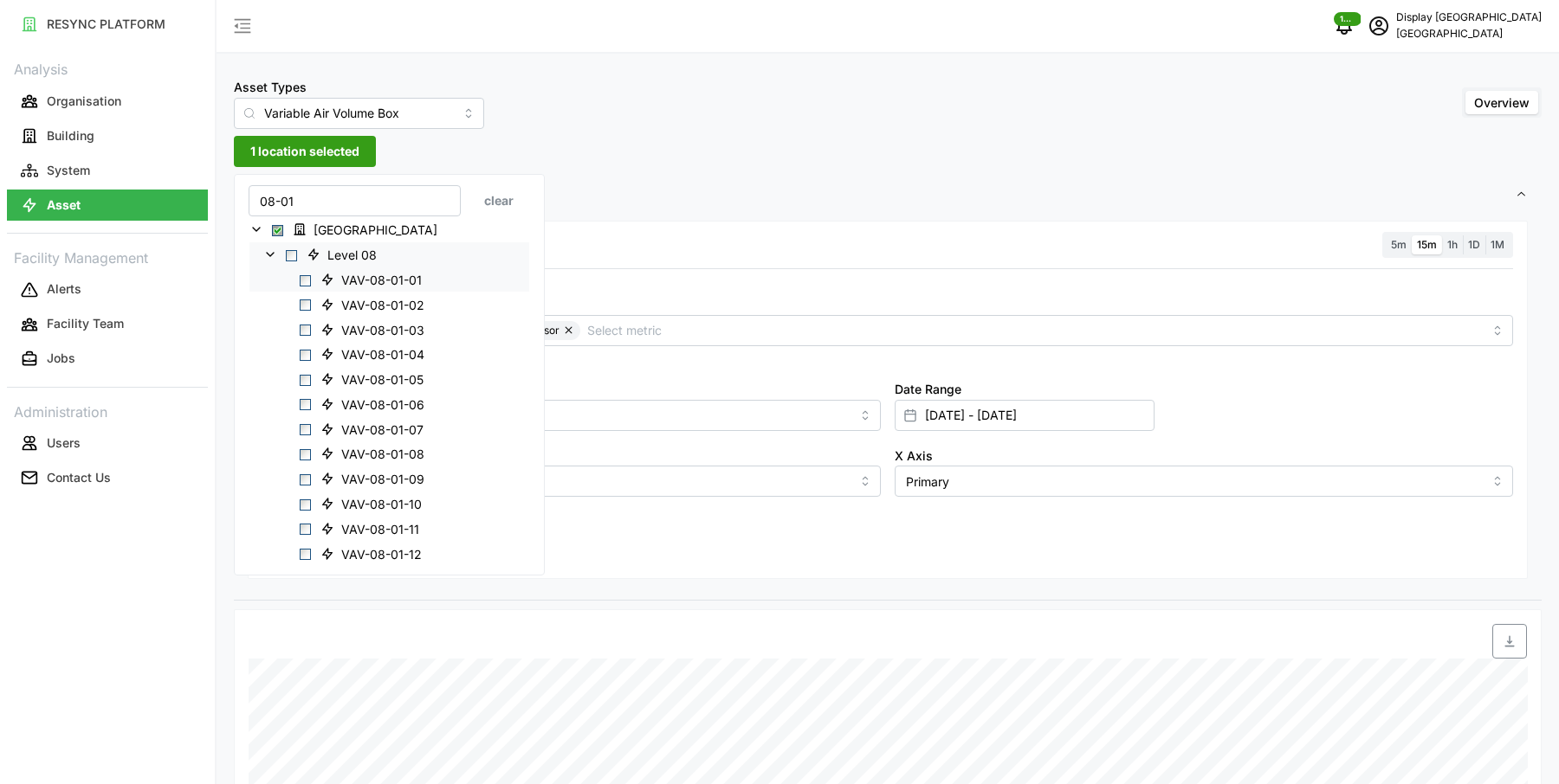
click at [306, 277] on span "Select VAV-08-01-01" at bounding box center [305, 279] width 12 height 12
click at [311, 298] on div "VAV-08-01-02" at bounding box center [389, 304] width 280 height 25
click at [308, 305] on span "Select VAV-08-01-02" at bounding box center [305, 304] width 12 height 12
click at [307, 400] on span "Select VAV-08-01-06" at bounding box center [305, 405] width 12 height 12
click at [302, 498] on span "Select VAV-08-01-10" at bounding box center [305, 504] width 12 height 12
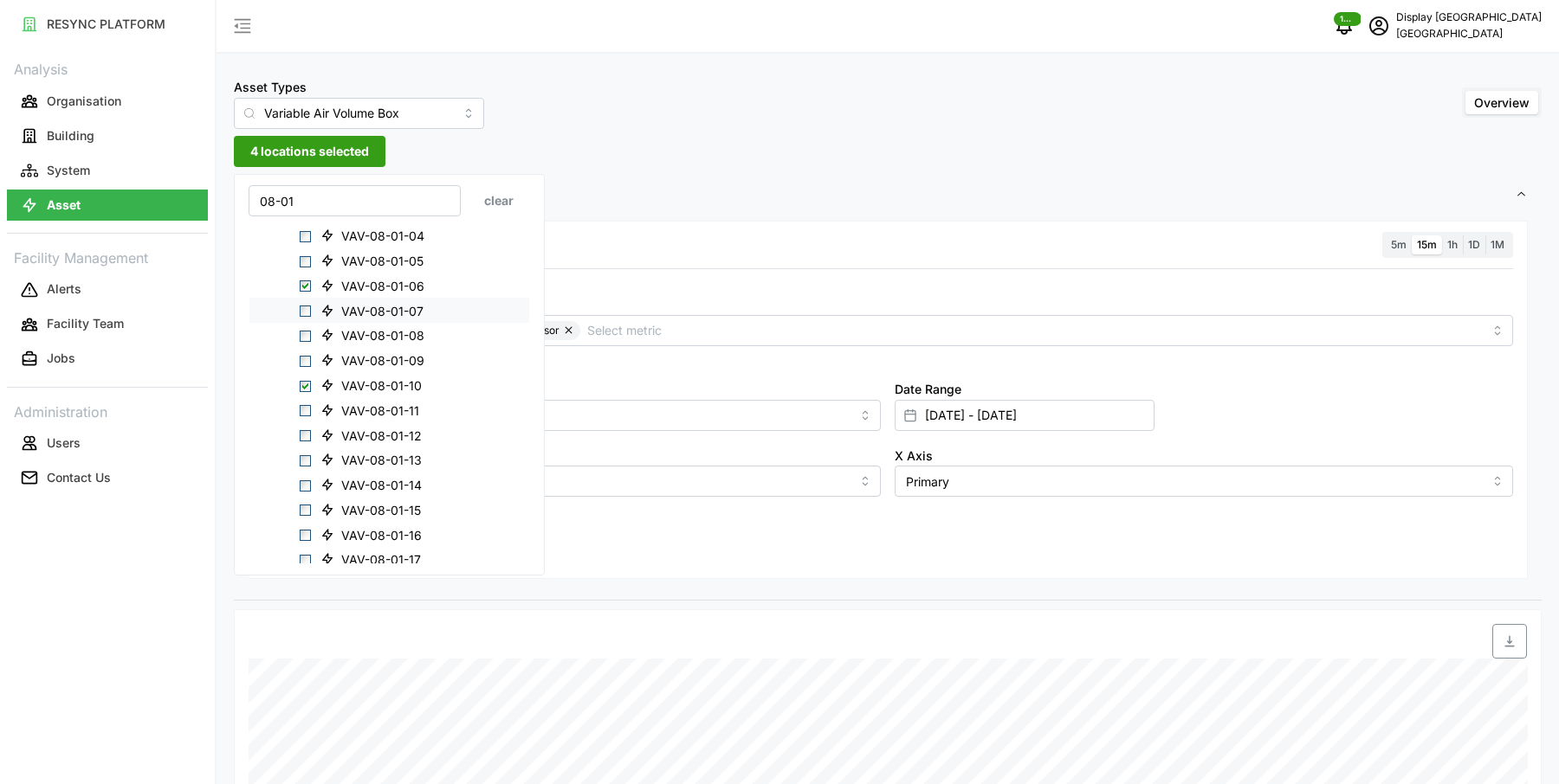
scroll to position [120, 0]
click at [333, 501] on span "VAV-08-01-15" at bounding box center [373, 508] width 120 height 21
click at [673, 302] on div "Metric Zone Air Temperature Sensor Air Flow Sensor" at bounding box center [888, 320] width 1251 height 53
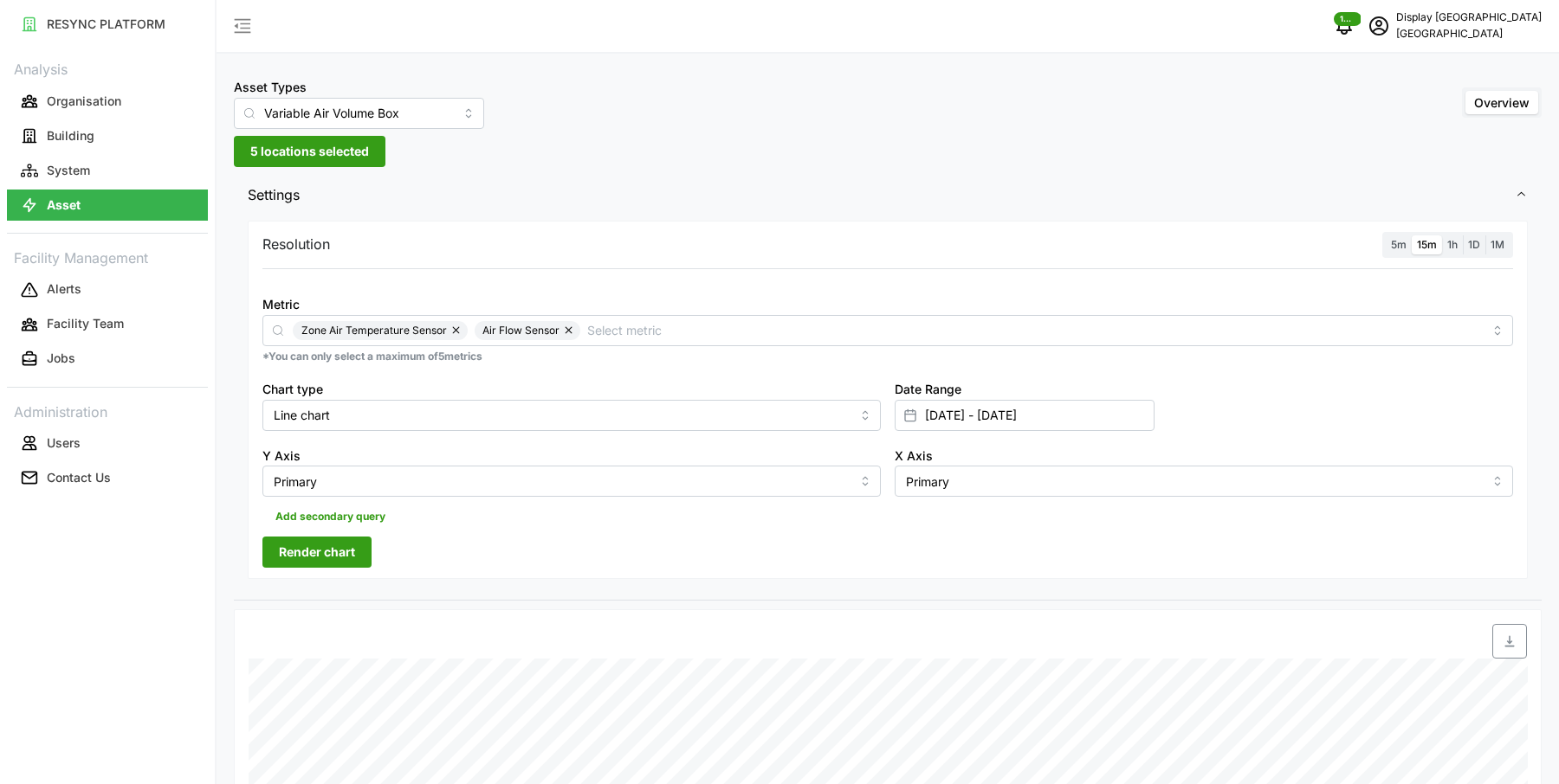
click at [343, 545] on span "Render chart" at bounding box center [316, 552] width 76 height 29
click at [332, 155] on span "5 locations selected" at bounding box center [309, 151] width 119 height 29
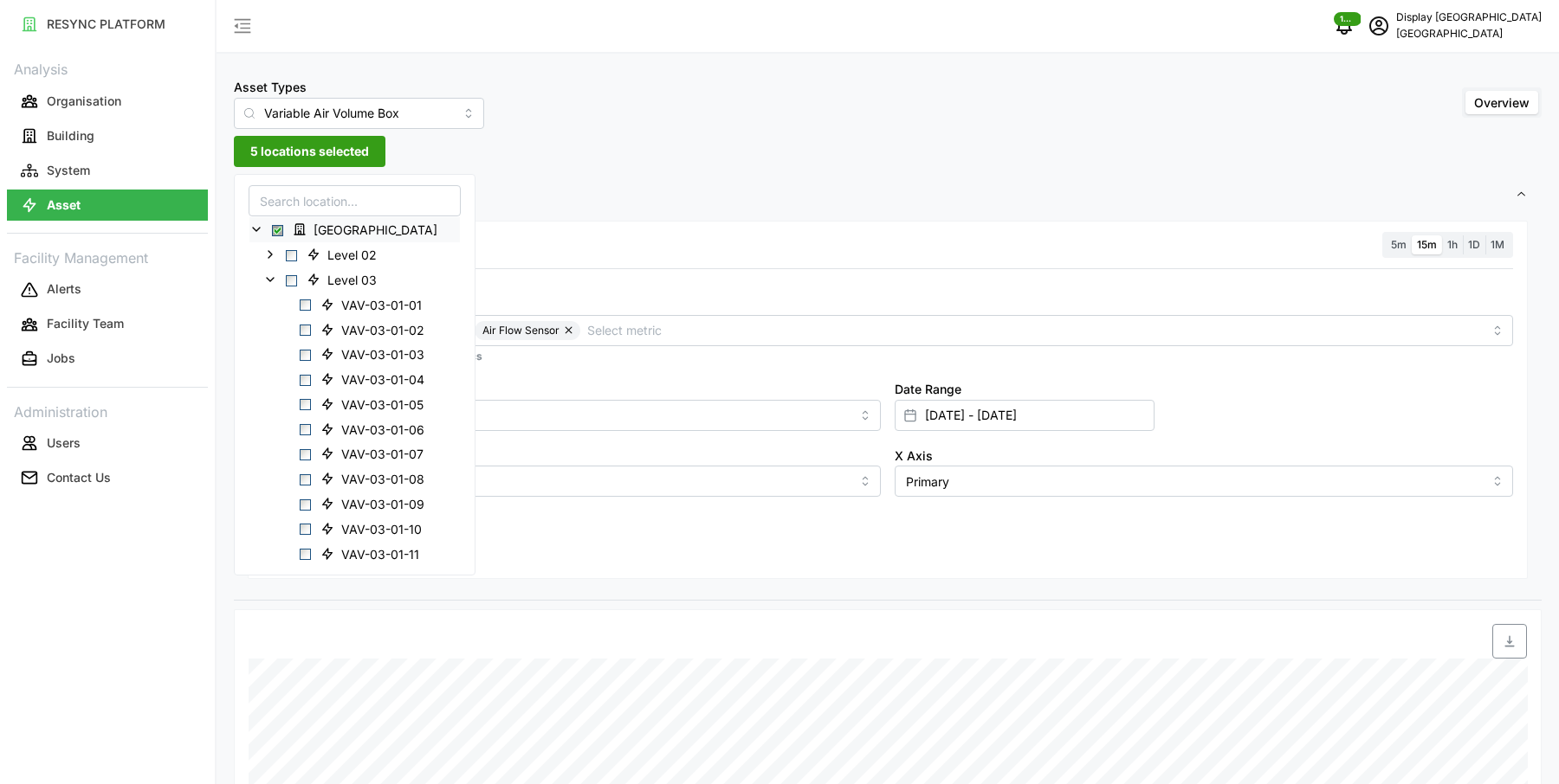
click at [277, 226] on span "Select Office Tower" at bounding box center [277, 230] width 12 height 12
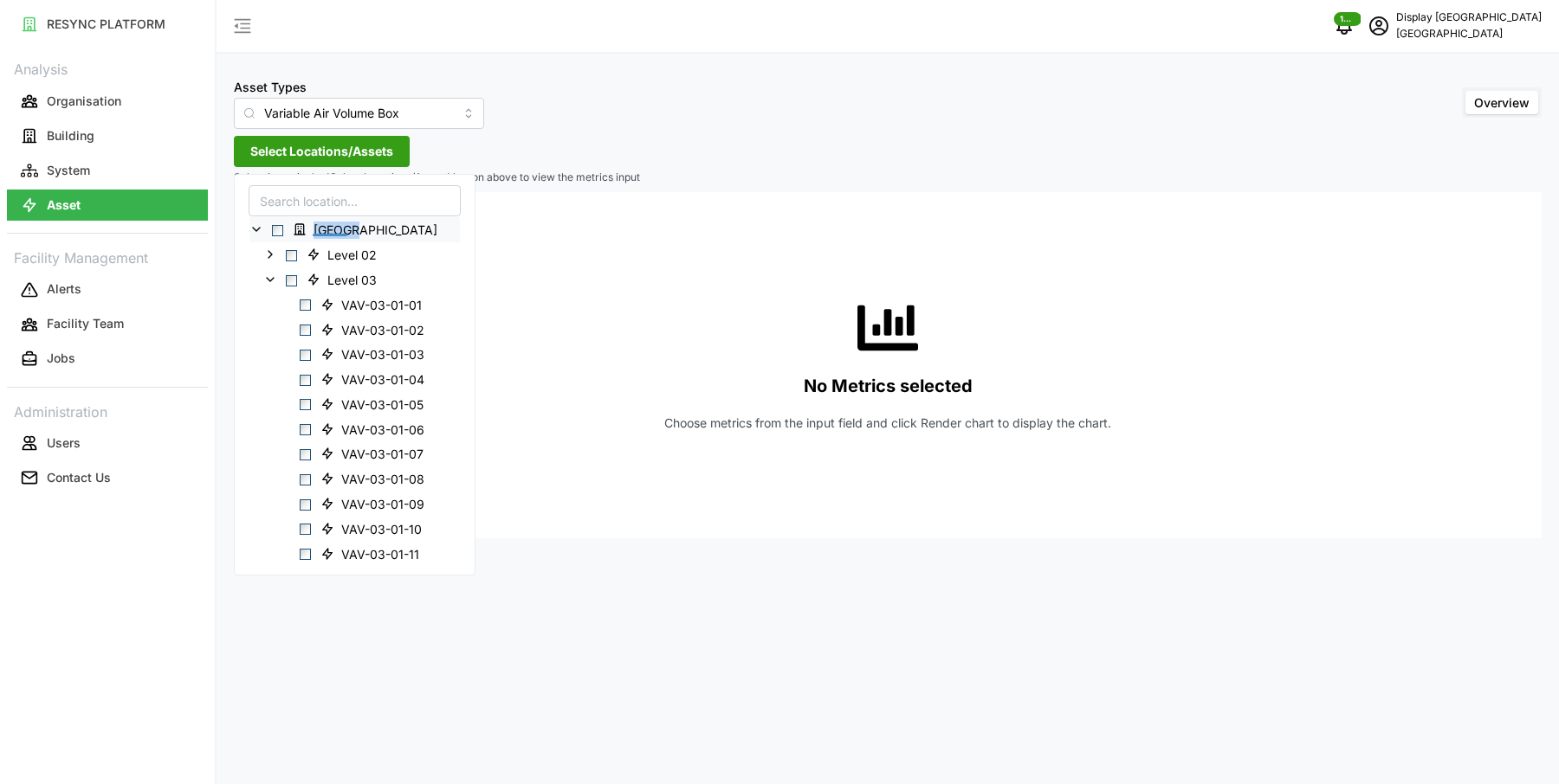
click at [277, 226] on span "Select Office Tower" at bounding box center [277, 230] width 12 height 12
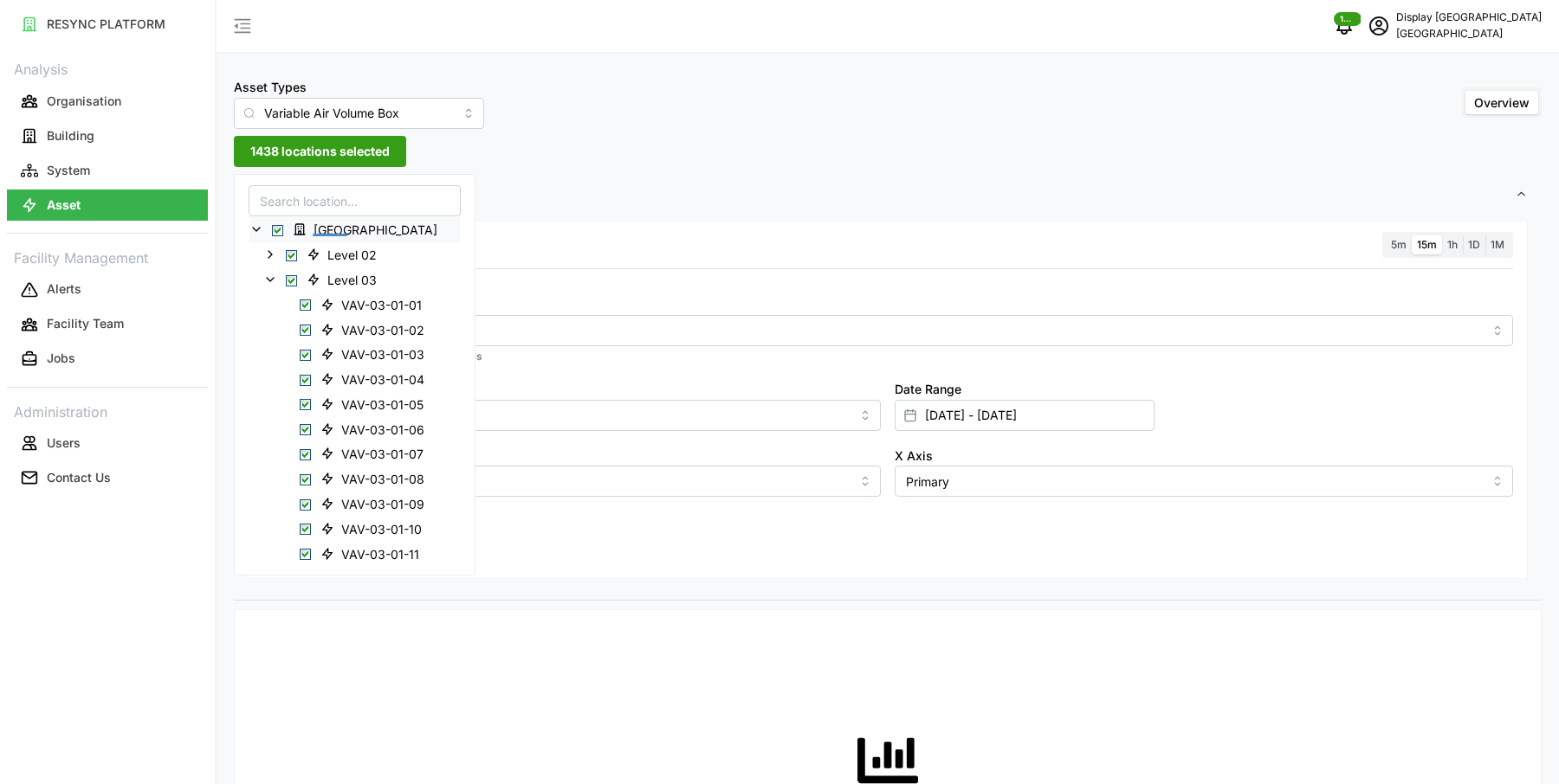
click at [279, 225] on span "Select Office Tower" at bounding box center [277, 230] width 12 height 12
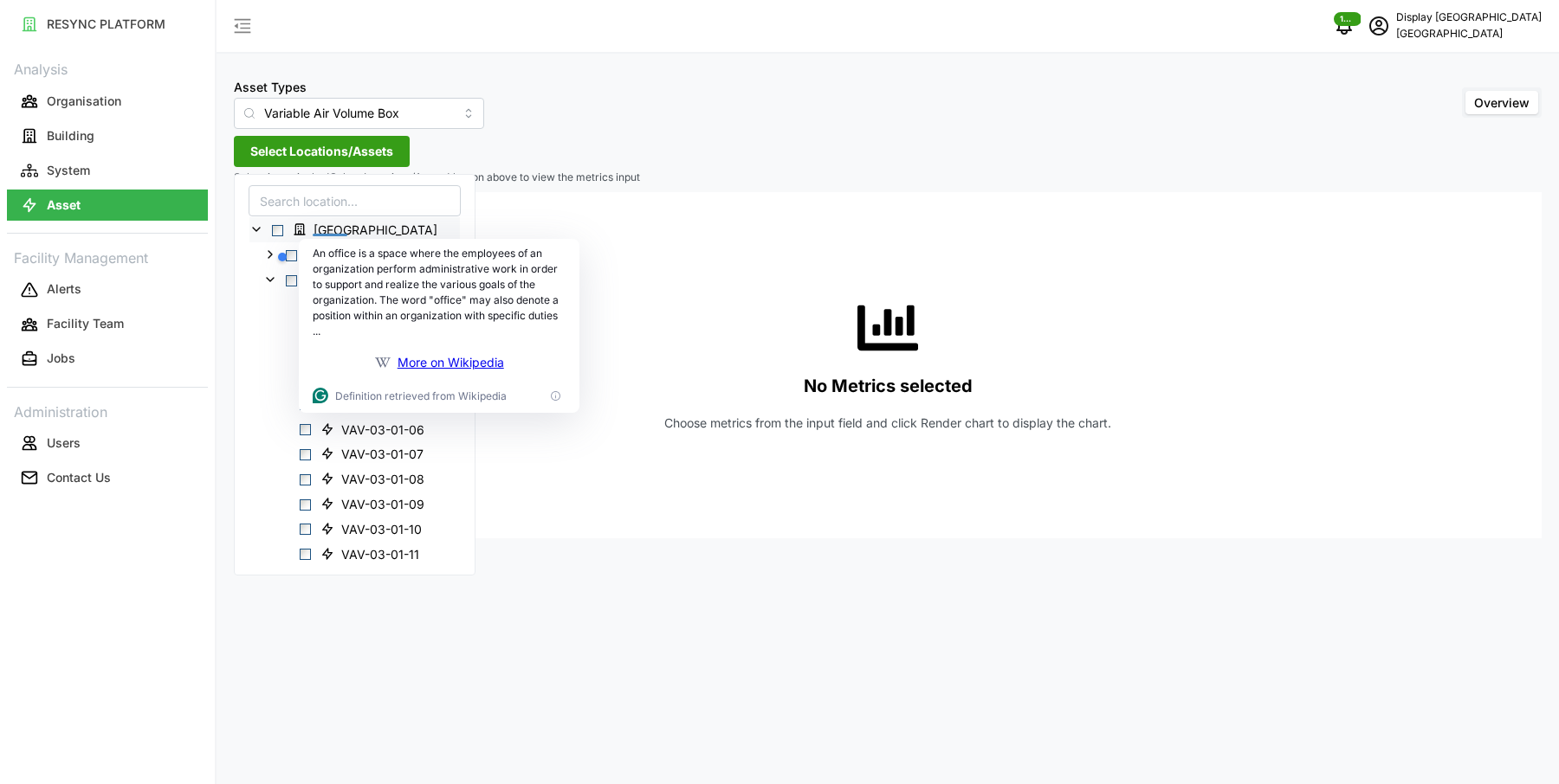
click at [279, 231] on span "Select Office Tower" at bounding box center [277, 230] width 12 height 12
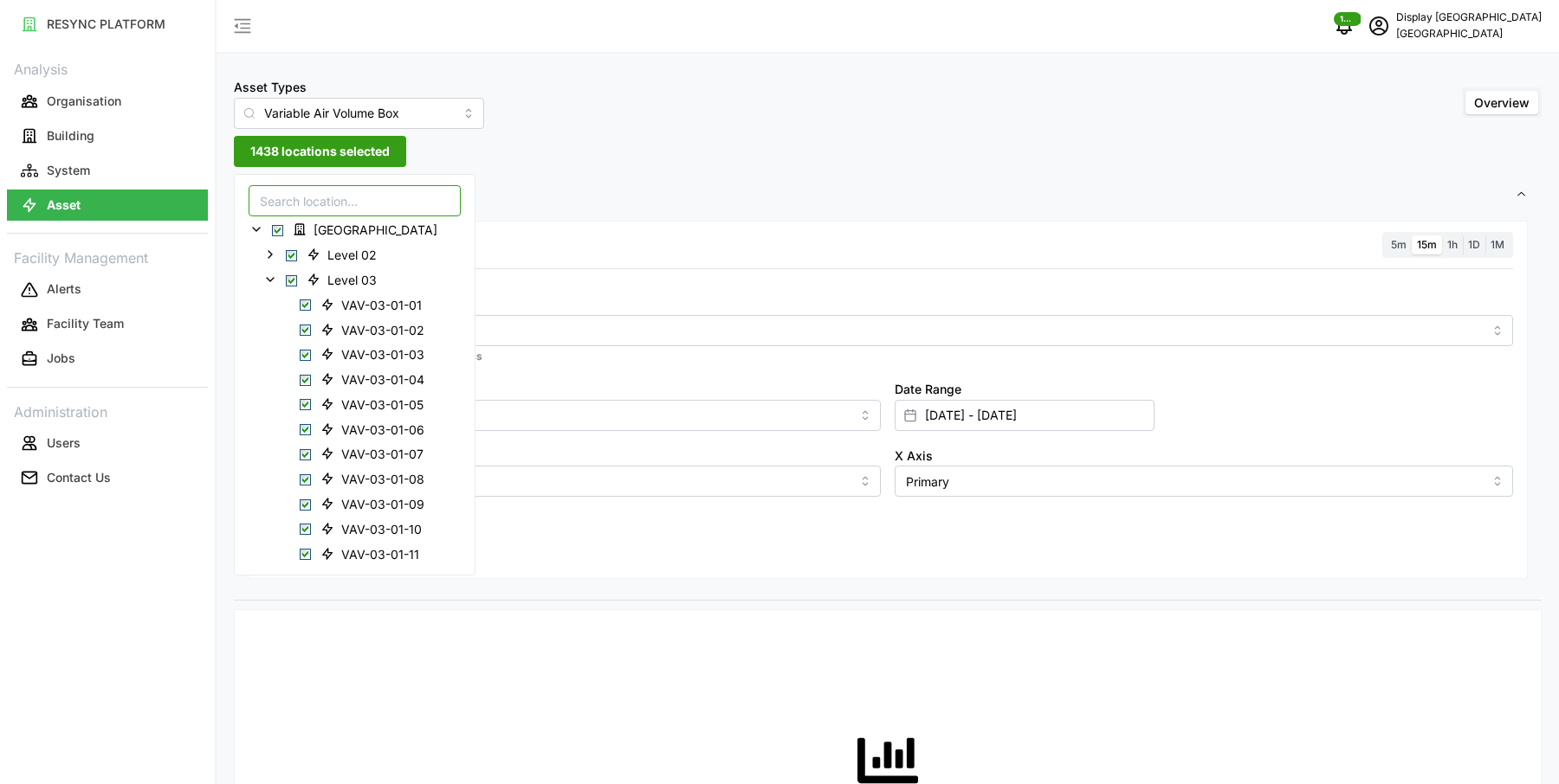
click at [316, 203] on input at bounding box center [355, 200] width 213 height 31
type input "08-02-"
click at [278, 225] on span "Select Office Tower" at bounding box center [277, 230] width 12 height 12
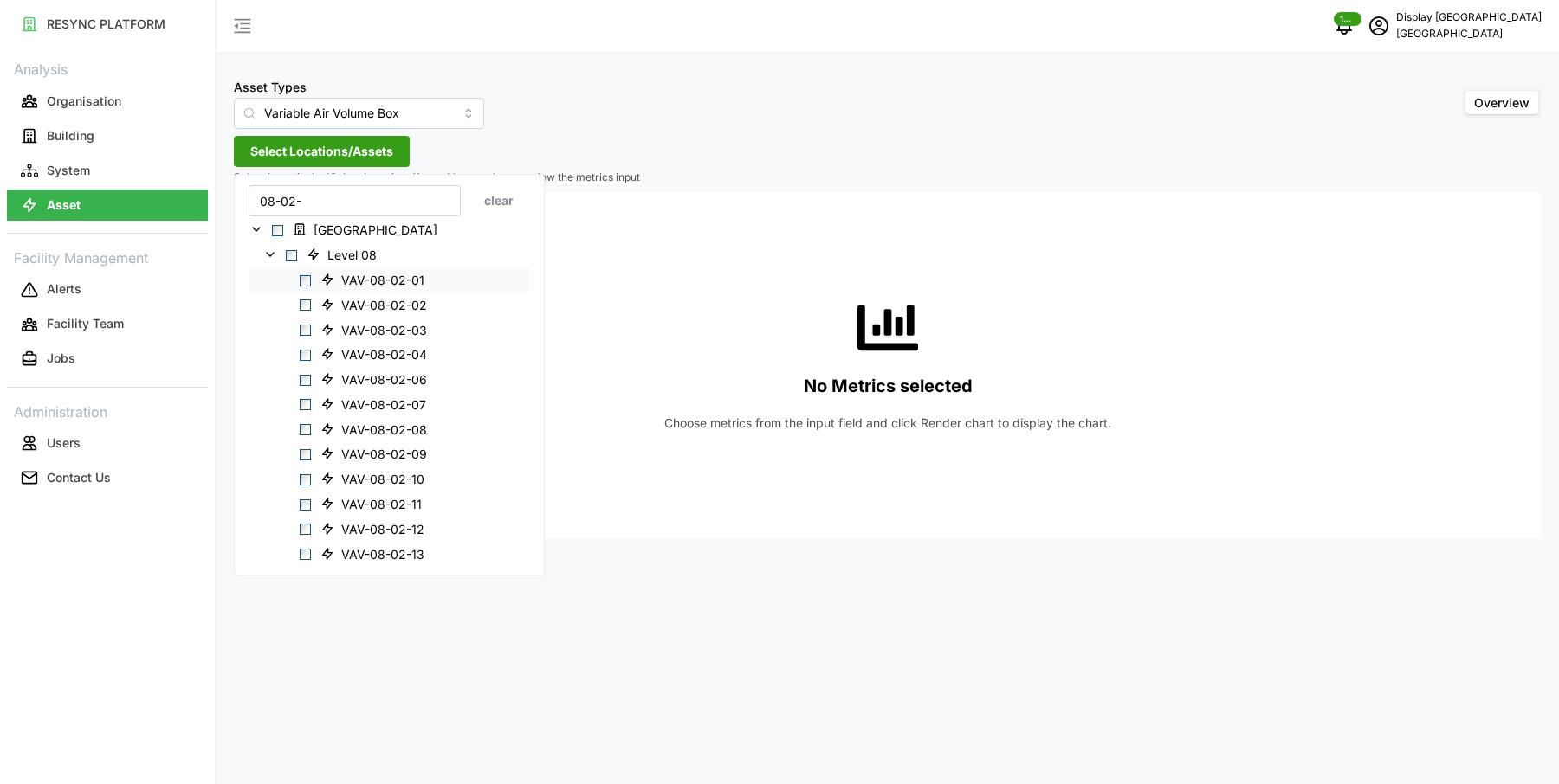
click at [308, 276] on span "Select VAV-08-02-01" at bounding box center [305, 279] width 12 height 12
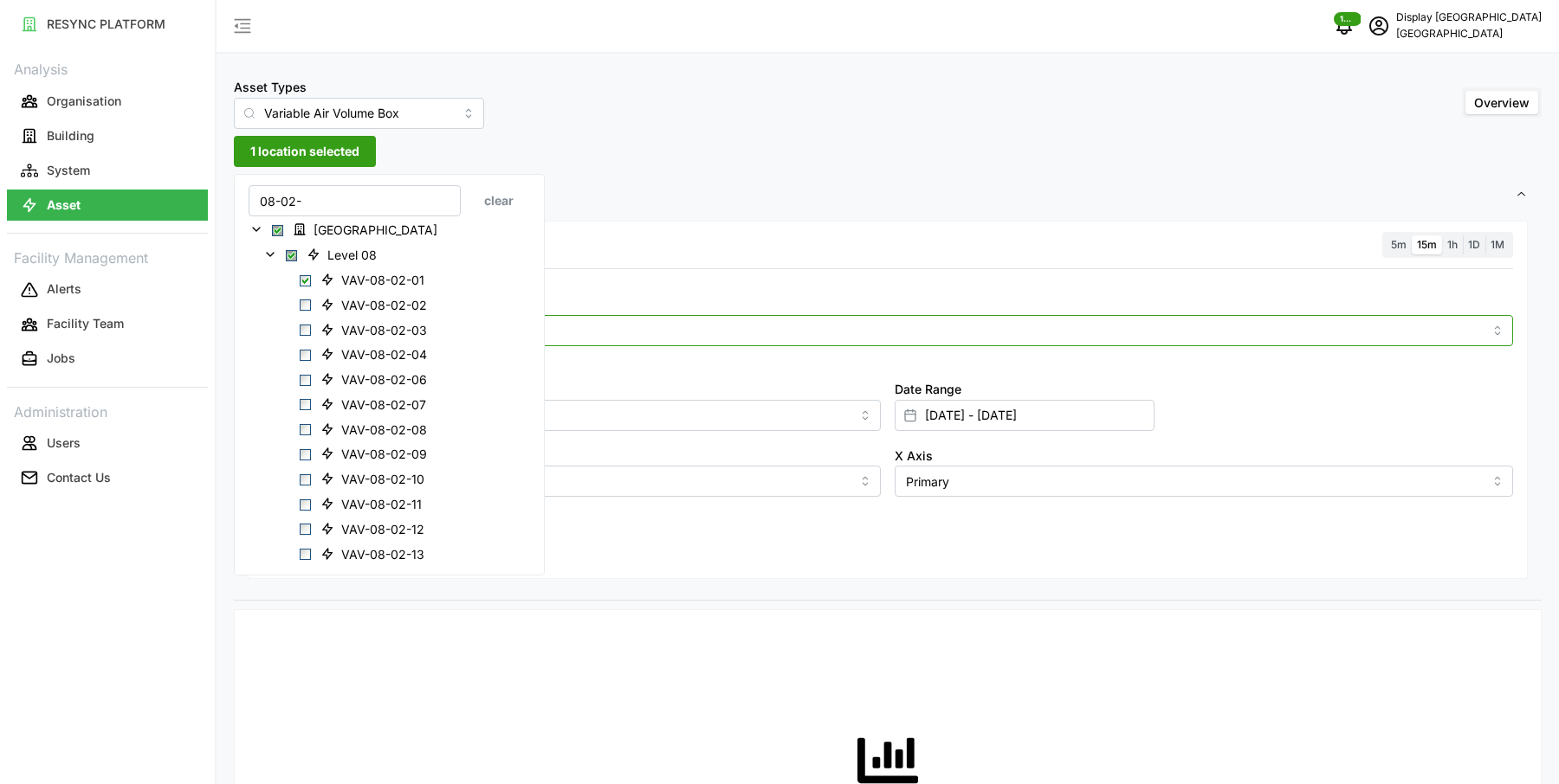
click at [643, 331] on input "Metric" at bounding box center [888, 329] width 1190 height 19
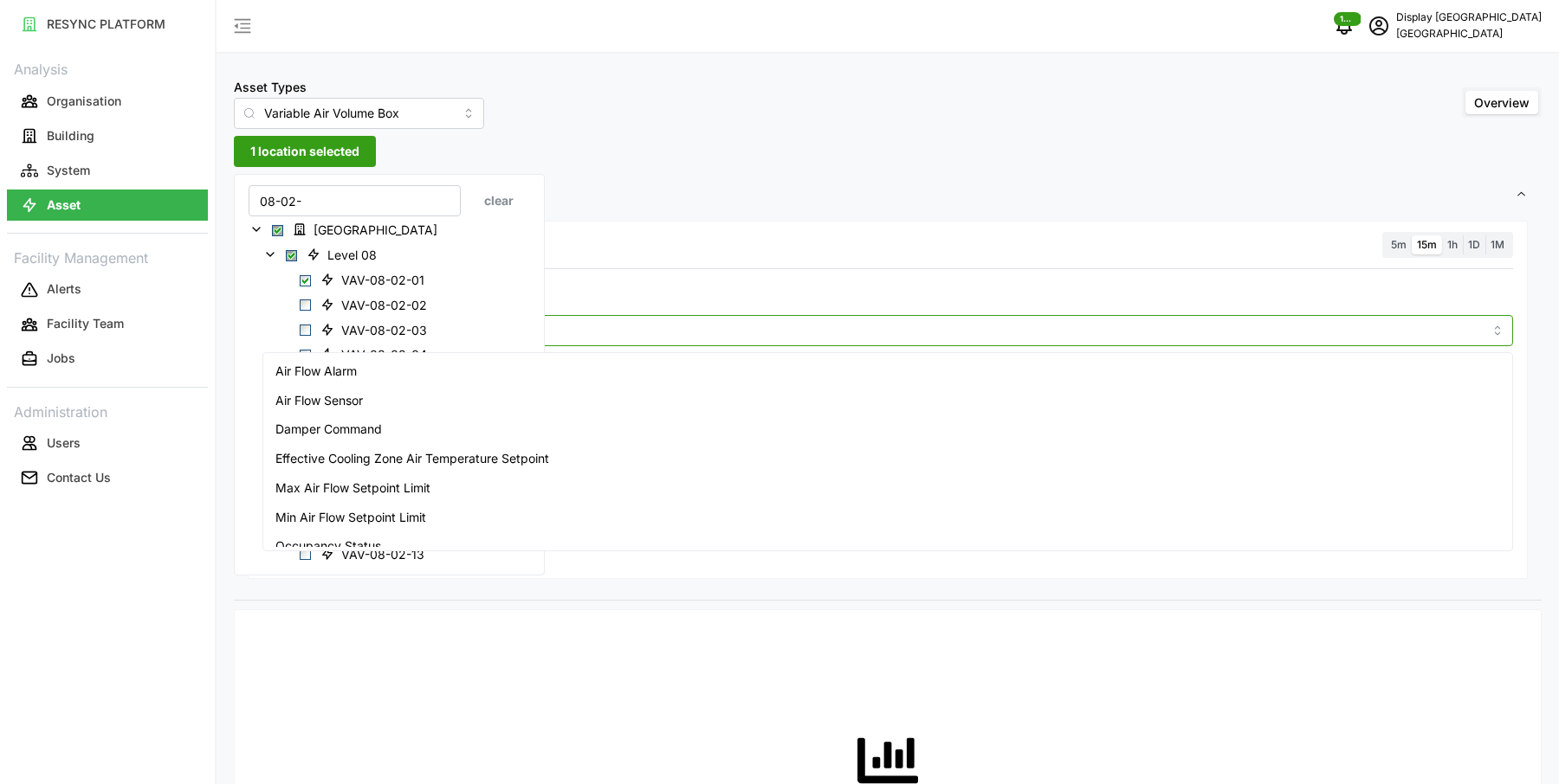
click at [519, 406] on div "Air Flow Sensor" at bounding box center [888, 400] width 1243 height 29
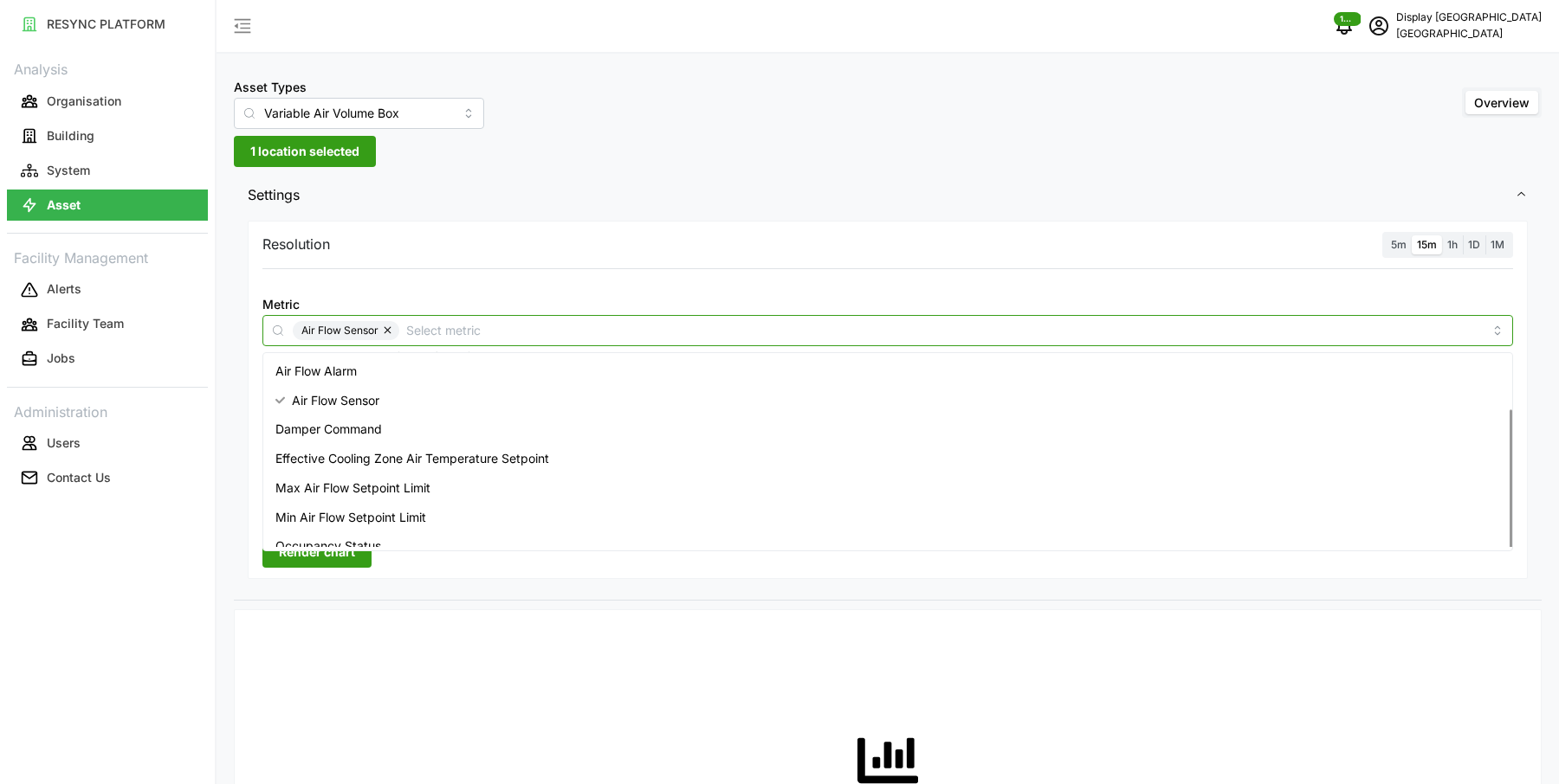
scroll to position [71, 0]
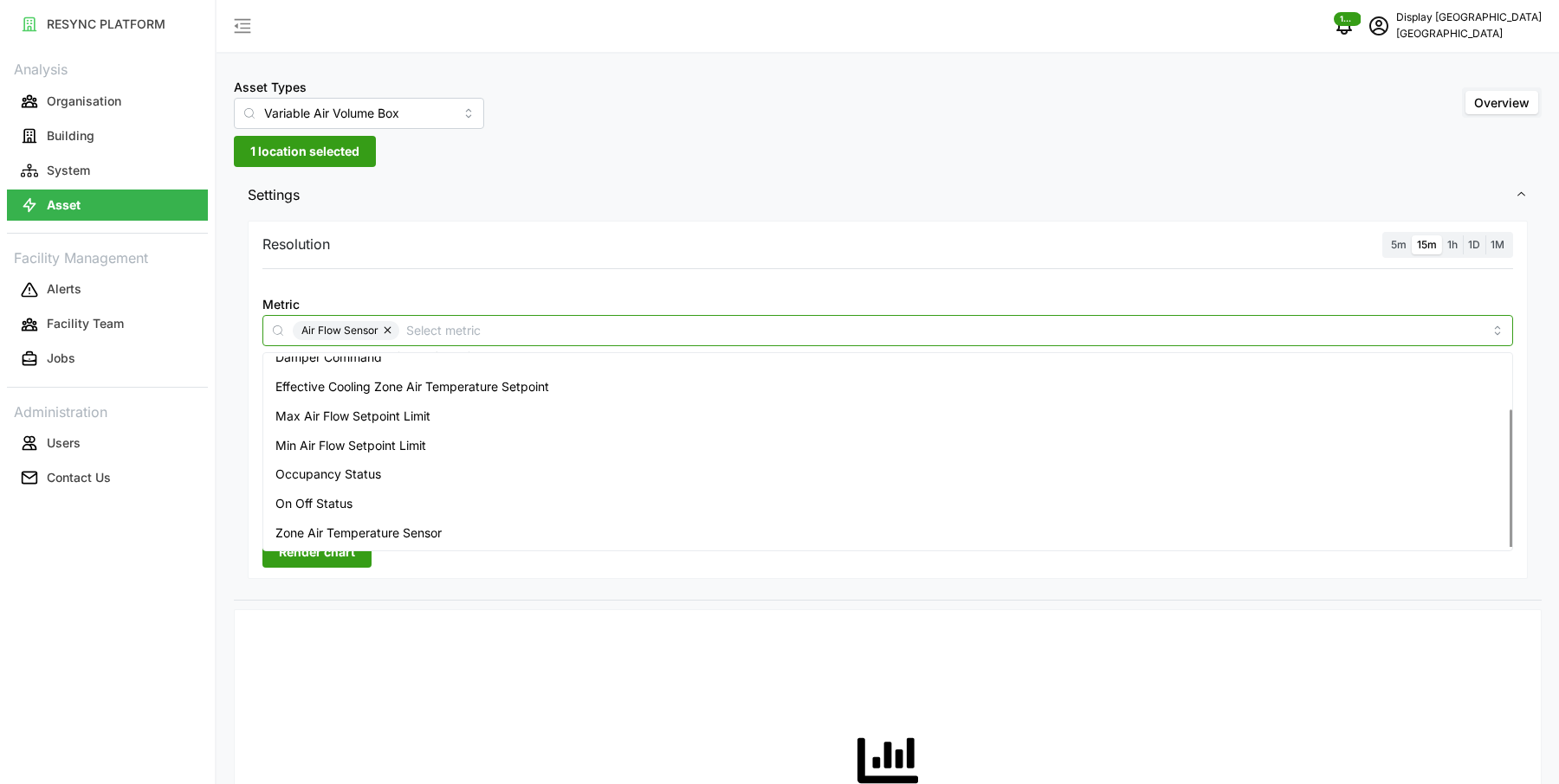
click at [431, 524] on span "Zone Air Temperature Sensor" at bounding box center [358, 533] width 166 height 19
click at [601, 288] on div "Metric Air Flow Sensor Zone Air Temperature Sensor *You can only select a maxim…" at bounding box center [887, 329] width 1264 height 85
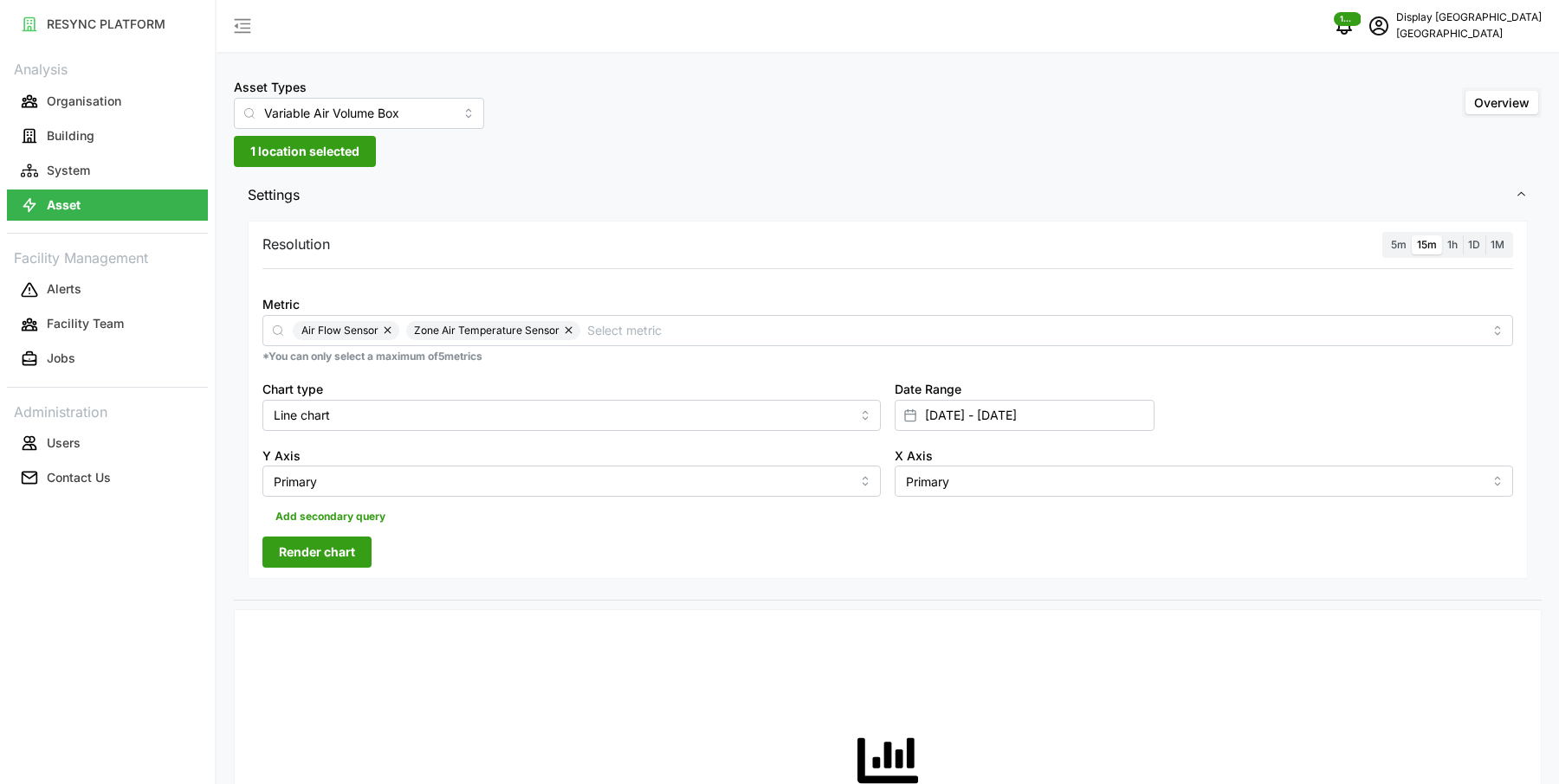
click at [307, 560] on span "Render chart" at bounding box center [316, 552] width 76 height 29
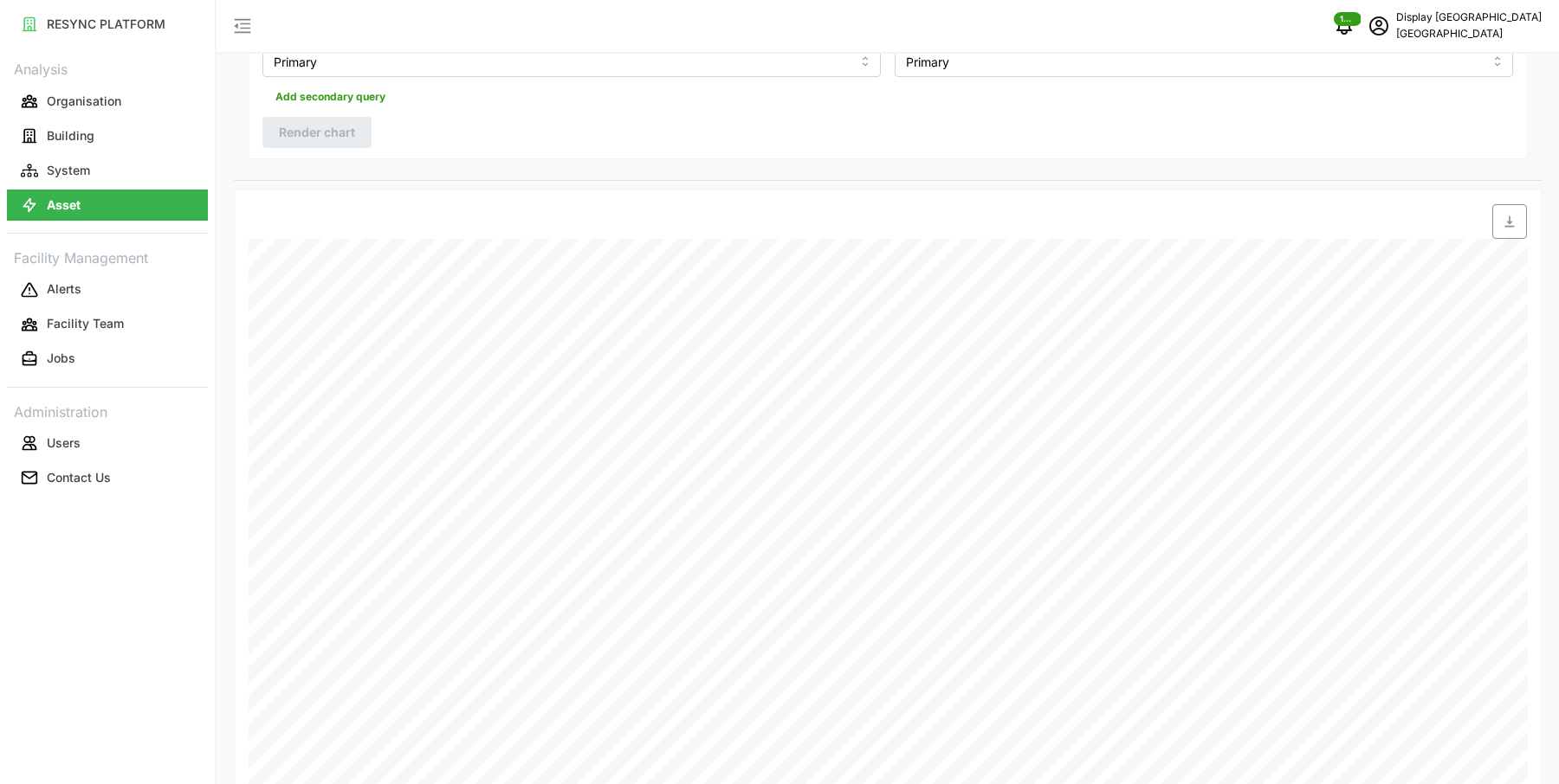
scroll to position [515, 0]
